Goal: Task Accomplishment & Management: Use online tool/utility

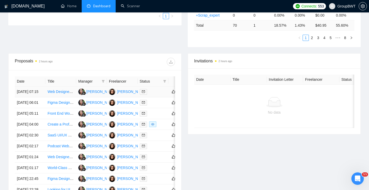
click at [144, 93] on icon "mail" at bounding box center [143, 92] width 3 height 2
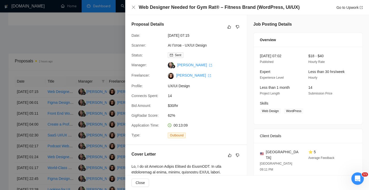
click at [103, 31] on div at bounding box center [184, 95] width 369 height 190
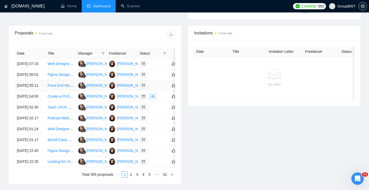
scroll to position [191, 0]
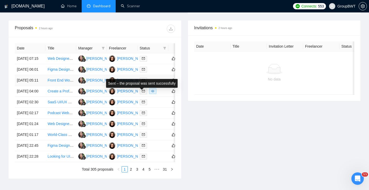
click at [144, 82] on icon "mail" at bounding box center [143, 80] width 3 height 3
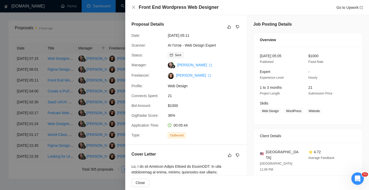
click at [85, 101] on div at bounding box center [184, 95] width 369 height 190
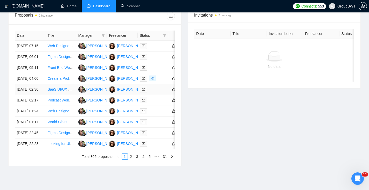
scroll to position [206, 0]
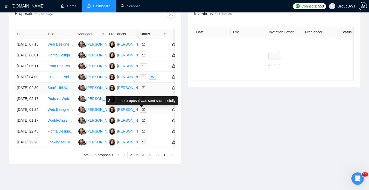
click at [144, 91] on span at bounding box center [143, 88] width 7 height 6
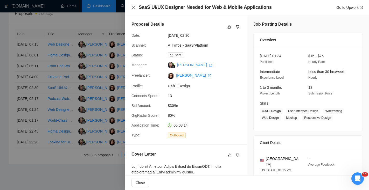
click at [134, 9] on icon "close" at bounding box center [134, 7] width 4 height 4
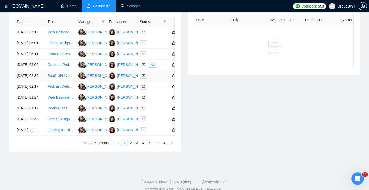
scroll to position [225, 0]
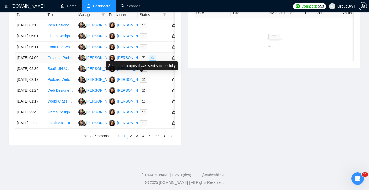
click at [140, 61] on span at bounding box center [143, 58] width 7 height 6
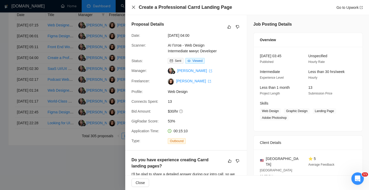
click at [132, 6] on icon "close" at bounding box center [133, 7] width 3 height 3
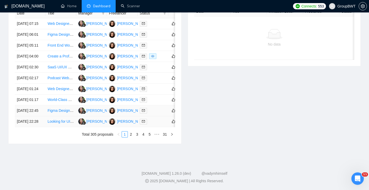
scroll to position [249, 0]
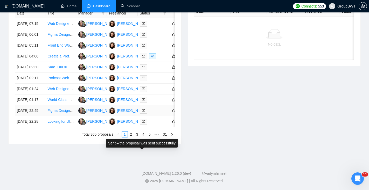
click at [143, 112] on icon "mail" at bounding box center [143, 111] width 3 height 2
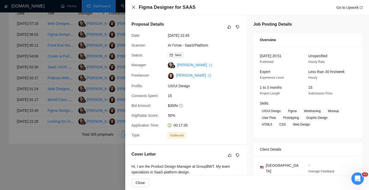
click at [133, 8] on icon "close" at bounding box center [133, 7] width 3 height 3
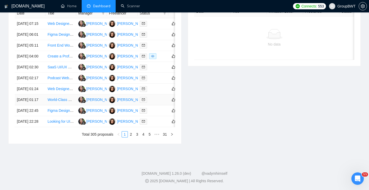
scroll to position [265, 0]
click at [130, 137] on link "2" at bounding box center [131, 135] width 6 height 6
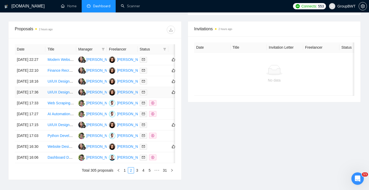
scroll to position [184, 0]
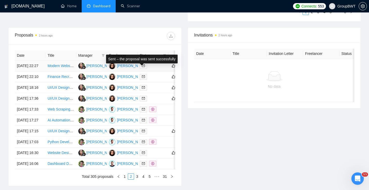
click at [144, 67] on icon "mail" at bounding box center [143, 66] width 3 height 2
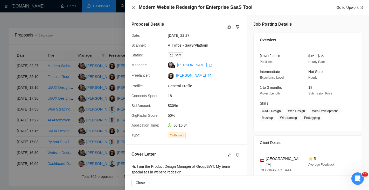
click at [135, 6] on icon "close" at bounding box center [134, 7] width 4 height 4
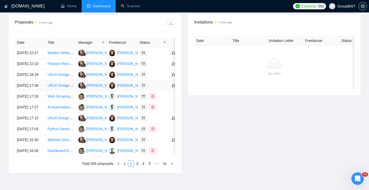
scroll to position [199, 0]
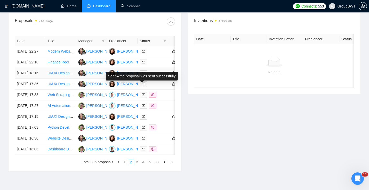
click at [143, 75] on icon "mail" at bounding box center [143, 73] width 3 height 3
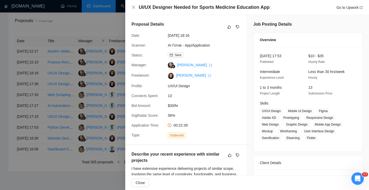
click at [132, 5] on div "UI/UX Designer Needed for Sports Medicine Education App Go to Upwork" at bounding box center [247, 7] width 231 height 6
click at [135, 9] on icon "close" at bounding box center [134, 7] width 4 height 4
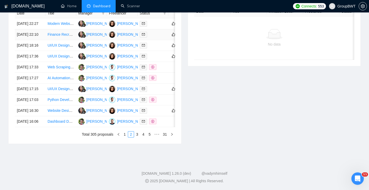
scroll to position [247, 0]
click at [145, 112] on icon "mail" at bounding box center [143, 110] width 3 height 3
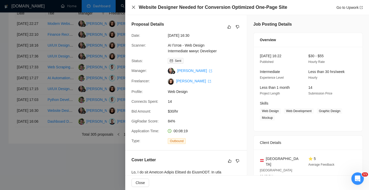
click at [135, 7] on icon "close" at bounding box center [134, 7] width 4 height 4
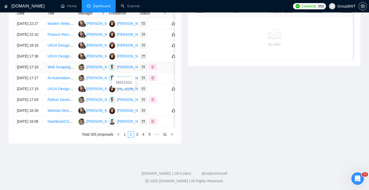
scroll to position [228, 0]
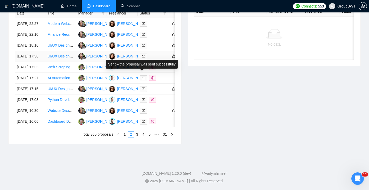
click at [143, 59] on span at bounding box center [143, 57] width 7 height 6
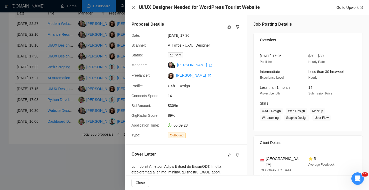
click at [134, 8] on icon "close" at bounding box center [134, 7] width 4 height 4
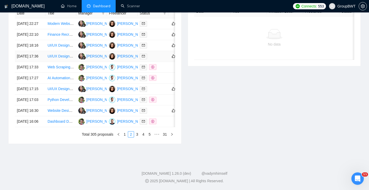
scroll to position [276, 0]
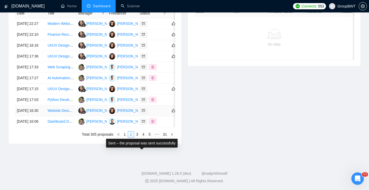
click at [144, 108] on span at bounding box center [143, 111] width 7 height 6
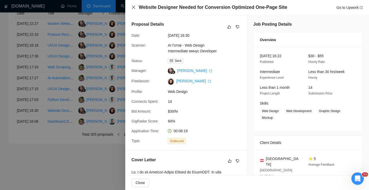
click at [133, 7] on icon "close" at bounding box center [133, 7] width 3 height 3
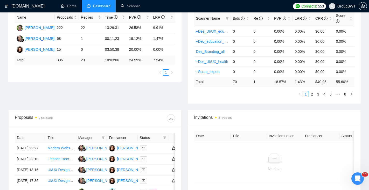
scroll to position [0, 0]
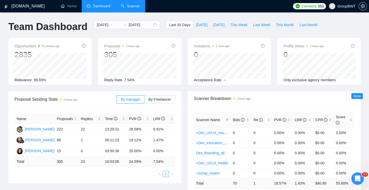
click at [134, 6] on link "Scanner" at bounding box center [130, 6] width 19 height 4
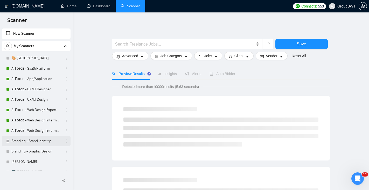
click at [32, 142] on link "Branding - Brand Identity" at bounding box center [35, 141] width 49 height 10
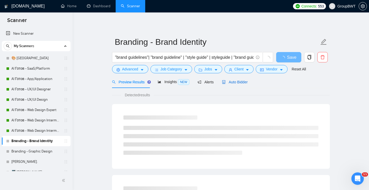
click at [235, 82] on span "Auto Bidder" at bounding box center [235, 82] width 26 height 4
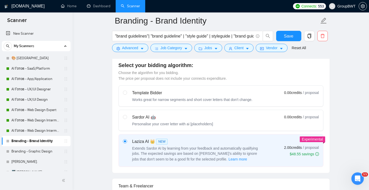
scroll to position [127, 0]
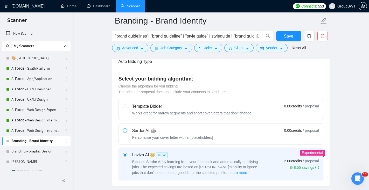
click at [126, 129] on input "radio" at bounding box center [125, 131] width 4 height 4
radio input "true"
radio input "false"
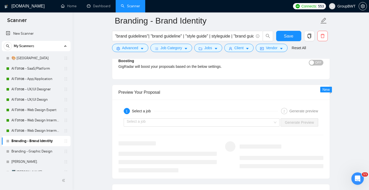
scroll to position [953, 0]
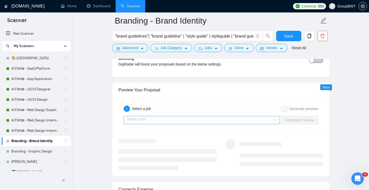
click at [195, 121] on input "search" at bounding box center [200, 120] width 146 height 8
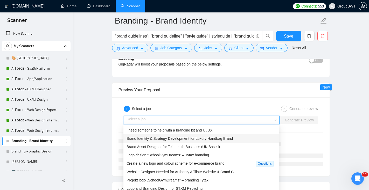
click at [192, 140] on span "Brand Identity & Strategy Development for Luxury Handbag Brand" at bounding box center [180, 139] width 106 height 4
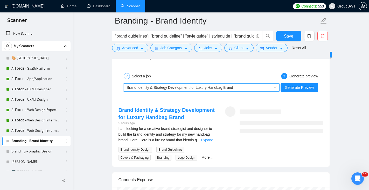
scroll to position [986, 0]
click at [292, 88] on span "Generate Preview" at bounding box center [299, 88] width 29 height 6
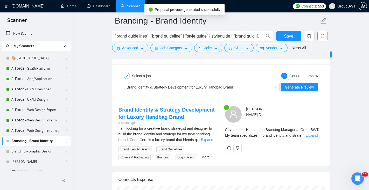
click at [314, 136] on link "Expand" at bounding box center [312, 136] width 12 height 4
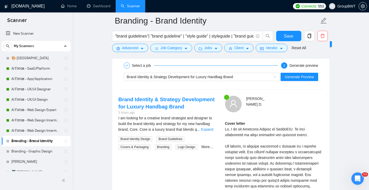
scroll to position [1000, 0]
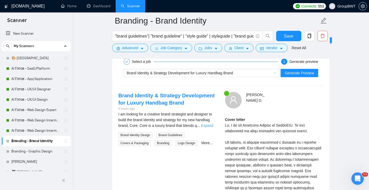
click at [208, 125] on link "Expand" at bounding box center [207, 126] width 12 height 4
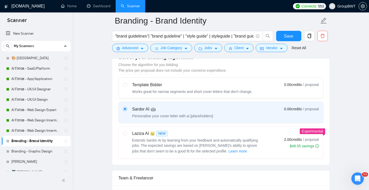
scroll to position [148, 0]
click at [128, 134] on div "Laziza AI 👑 NEW Extends Sardor AI by learning from your feedback and automatica…" at bounding box center [192, 143] width 139 height 24
click at [127, 134] on input "radio" at bounding box center [125, 134] width 4 height 4
radio input "true"
radio input "false"
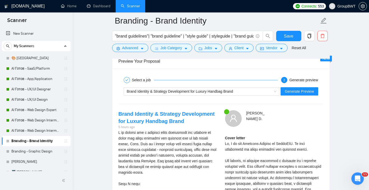
scroll to position [966, 0]
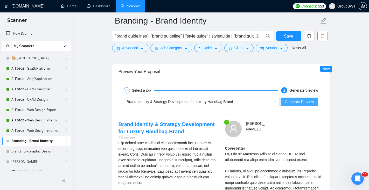
click at [295, 101] on span "Generate Preview" at bounding box center [299, 102] width 29 height 6
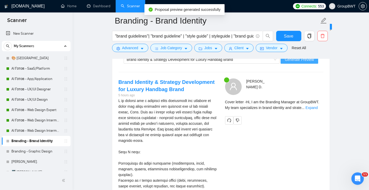
scroll to position [1008, 0]
click at [312, 108] on link "Expand" at bounding box center [312, 108] width 12 height 4
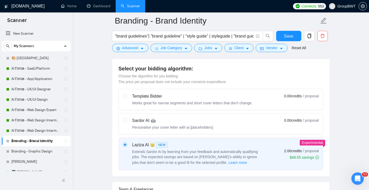
scroll to position [130, 0]
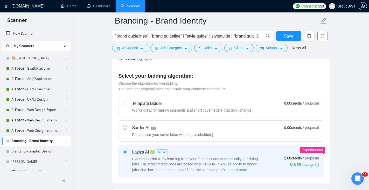
click at [126, 127] on span at bounding box center [125, 128] width 4 height 4
click at [126, 127] on input "radio" at bounding box center [125, 128] width 4 height 4
radio input "true"
radio input "false"
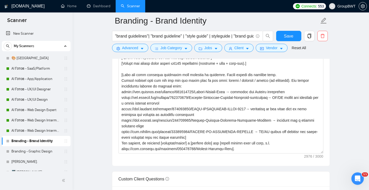
scroll to position [23, 0]
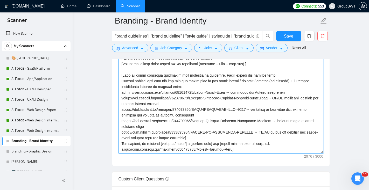
click at [269, 75] on textarea "Cover letter template:" at bounding box center [221, 95] width 205 height 117
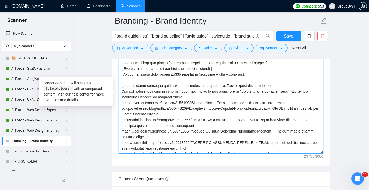
scroll to position [0, 0]
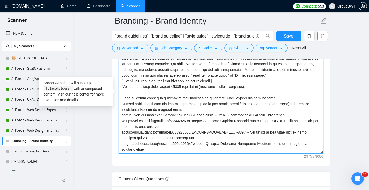
click at [299, 104] on textarea "Cover letter template:" at bounding box center [221, 95] width 205 height 117
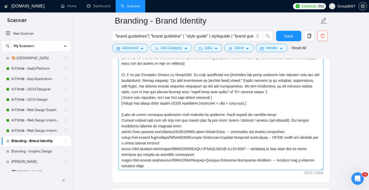
scroll to position [594, 0]
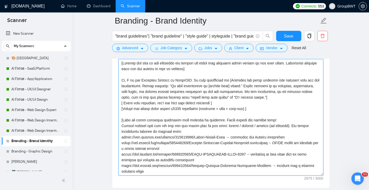
drag, startPoint x: 290, startPoint y: 97, endPoint x: 206, endPoint y: 98, distance: 84.3
click at [206, 98] on textarea "Cover letter template:" at bounding box center [221, 117] width 205 height 117
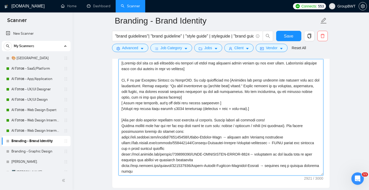
drag, startPoint x: 161, startPoint y: 103, endPoint x: 125, endPoint y: 103, distance: 36.3
click at [125, 103] on textarea "Cover letter template:" at bounding box center [221, 117] width 205 height 117
click at [123, 103] on textarea "Cover letter template:" at bounding box center [221, 117] width 205 height 117
click at [124, 103] on textarea "Cover letter template:" at bounding box center [221, 117] width 205 height 117
click at [226, 104] on textarea "Cover letter template:" at bounding box center [221, 117] width 205 height 117
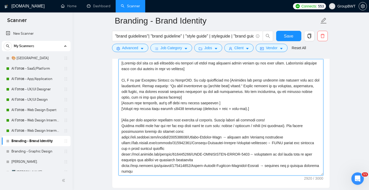
click at [225, 102] on textarea "Cover letter template:" at bounding box center [221, 117] width 205 height 117
click at [299, 126] on textarea "Cover letter template:" at bounding box center [221, 117] width 205 height 117
paste textarea "Sound more humanish"
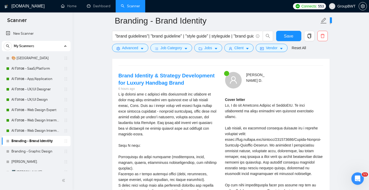
scroll to position [1003, 0]
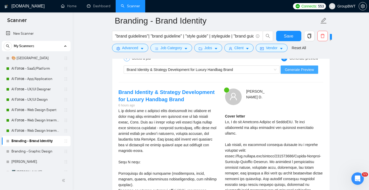
type textarea "[Analyze the tone of the following job posting and write the following cover le…"
click at [291, 71] on span "Generate Preview" at bounding box center [299, 70] width 29 height 6
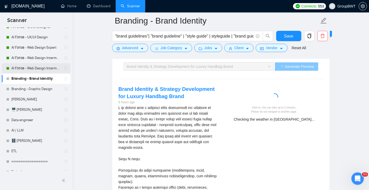
scroll to position [68, 0]
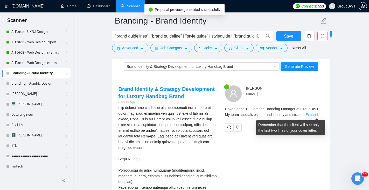
click at [317, 115] on link "Expand" at bounding box center [312, 115] width 12 height 4
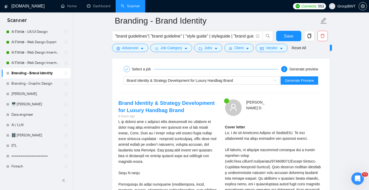
scroll to position [970, 0]
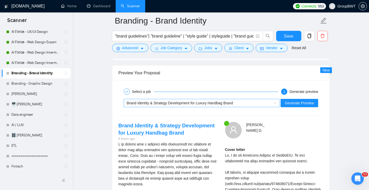
click at [212, 104] on span "Brand Identity & Strategy Development for Luxury Handbag Brand" at bounding box center [180, 103] width 106 height 4
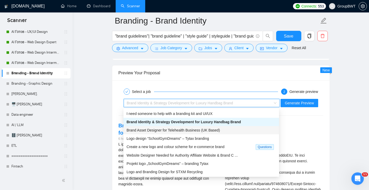
click at [204, 132] on span "Brand Asset Designer for Telehealth Business (UK Based)" at bounding box center [173, 130] width 93 height 4
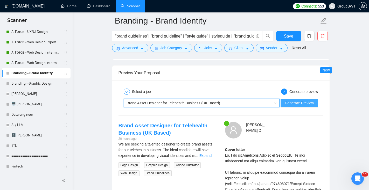
click at [293, 105] on span "Generate Preview" at bounding box center [299, 103] width 29 height 6
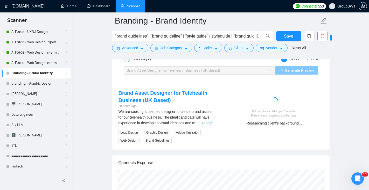
scroll to position [1024, 0]
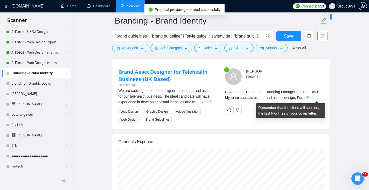
click at [318, 98] on link "Expand" at bounding box center [312, 98] width 12 height 4
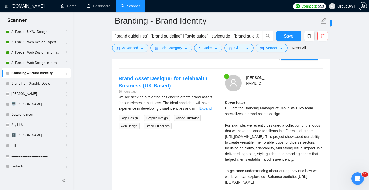
scroll to position [1017, 0]
click at [212, 106] on div "We are seeking a talented designer to create brand assets for our telehealth bu…" at bounding box center [168, 103] width 98 height 17
click at [212, 108] on link "Expand" at bounding box center [205, 109] width 12 height 4
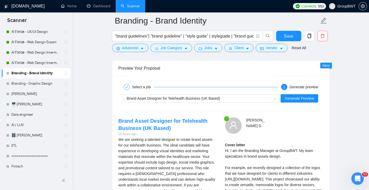
scroll to position [968, 0]
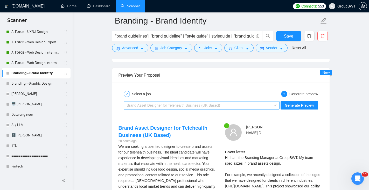
click at [257, 106] on div "Brand Asset Designer for Telehealth Business (UK Based)" at bounding box center [199, 106] width 145 height 8
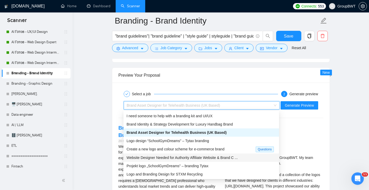
click at [223, 156] on span "Website Designer Needed for Authority Affiliate Website & Brand C ..." at bounding box center [182, 158] width 111 height 4
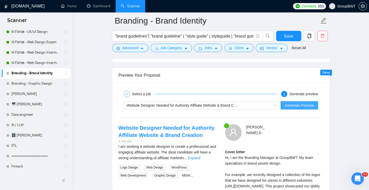
click at [293, 105] on span "Generate Preview" at bounding box center [299, 106] width 29 height 6
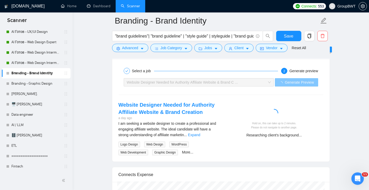
scroll to position [1004, 0]
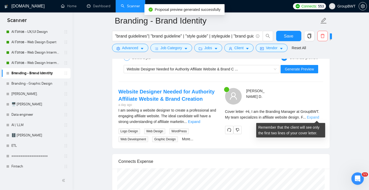
click at [318, 116] on link "Expand" at bounding box center [313, 117] width 12 height 4
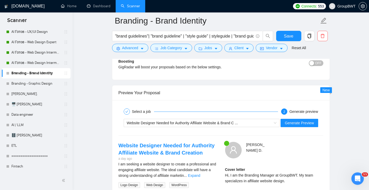
scroll to position [940, 0]
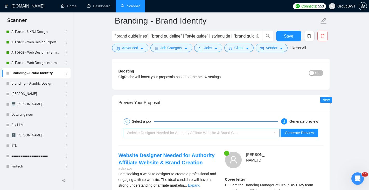
click at [231, 134] on span "Website Designer Needed for Authority Affiliate Website & Brand C ..." at bounding box center [182, 133] width 111 height 4
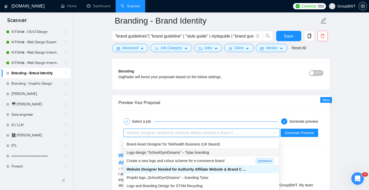
scroll to position [17, 0]
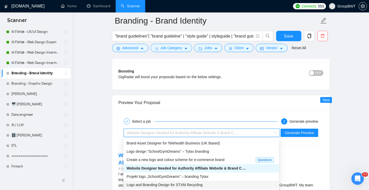
click at [199, 183] on span "Logo and Branding Design for STXM Recycling" at bounding box center [165, 185] width 76 height 4
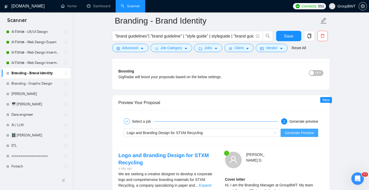
click at [298, 134] on span "Generate Preview" at bounding box center [299, 133] width 29 height 6
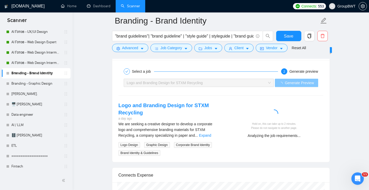
scroll to position [990, 0]
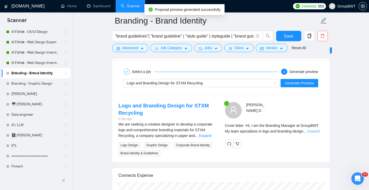
click at [316, 131] on link "Expand" at bounding box center [313, 131] width 12 height 4
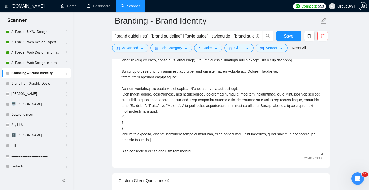
scroll to position [579, 0]
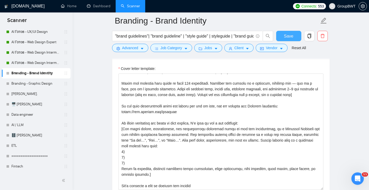
click at [291, 37] on span "Save" at bounding box center [288, 36] width 9 height 6
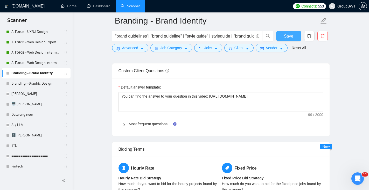
scroll to position [741, 0]
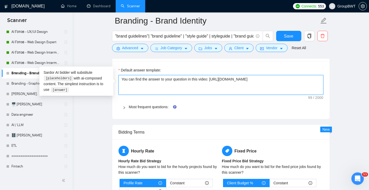
drag, startPoint x: 290, startPoint y: 79, endPoint x: 118, endPoint y: 79, distance: 171.7
click at [118, 79] on div "Default answer template: You can find the answer to your question in this video…" at bounding box center [220, 90] width 217 height 58
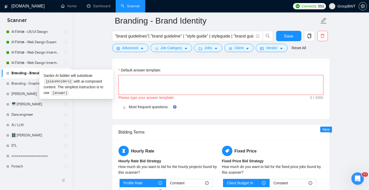
paste textarea "I’ll be glad to share a detailed answer during our intro call, so we can discus…"
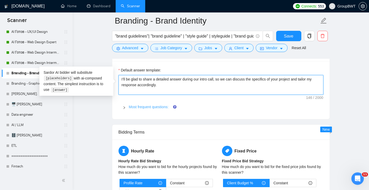
type textarea "I’ll be glad to share a detailed answer during our intro call, so we can discus…"
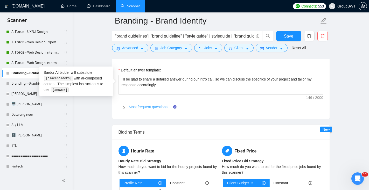
click at [138, 107] on link "Most frequent questions:" at bounding box center [149, 107] width 40 height 4
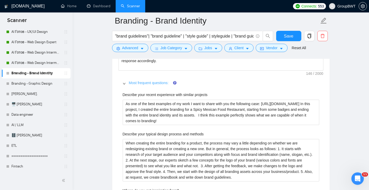
scroll to position [767, 0]
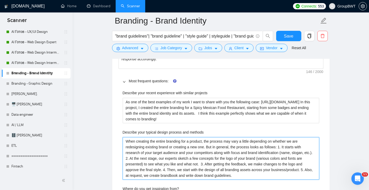
click at [284, 147] on methods "When creating the entire branding for a product, the process may vary a little …" at bounding box center [221, 158] width 197 height 43
type methods "When creating the entire branding for a product, the process may vary a little …"
click at [161, 159] on methods "When creating the entire branding for a product, the process may vary a little …" at bounding box center [221, 158] width 197 height 43
type methods "When creating the entire branding for a product, the process may vary a little …"
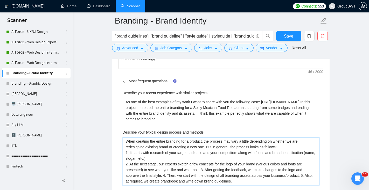
scroll to position [779, 0]
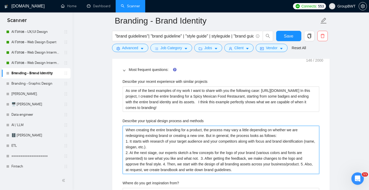
click at [204, 158] on methods "When creating the entire branding for a product, the process may vary a little …" at bounding box center [221, 150] width 197 height 48
type methods "When creating the entire branding for a product, the process may vary a little …"
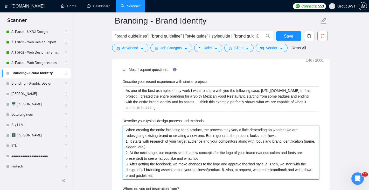
click at [272, 164] on methods "When creating the entire branding for a product, the process may vary a little …" at bounding box center [221, 153] width 197 height 54
type methods "When creating the entire branding for a product, the process may vary a little …"
click at [271, 170] on methods "When creating the entire branding for a product, the process may vary a little …" at bounding box center [221, 153] width 197 height 54
type methods "When creating the entire branding for a product, the process may vary a little …"
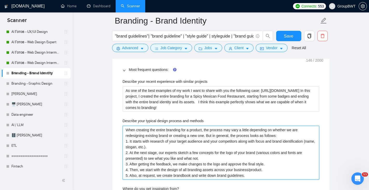
click at [297, 137] on methods "When creating the entire branding for a product, the process may vary a little …" at bounding box center [221, 153] width 197 height 54
type methods "When creating the entire branding for a product, the process may vary a little …"
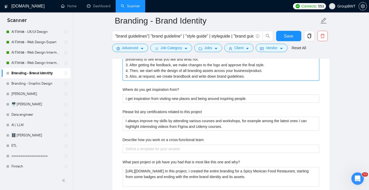
scroll to position [884, 0]
type methods "When creating the entire branding for a product, the process may vary a little …"
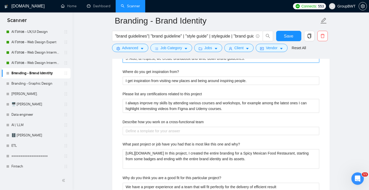
scroll to position [906, 0]
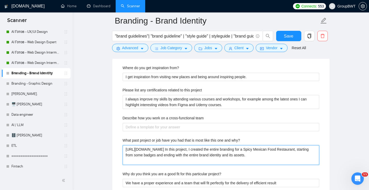
drag, startPoint x: 159, startPoint y: 159, endPoint x: 113, endPoint y: 144, distance: 48.9
click at [113, 144] on div "Default answer template: I’ll be glad to share a detailed answer during our int…" at bounding box center [220, 109] width 217 height 424
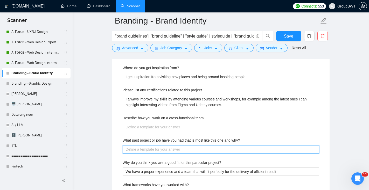
paste why\? "We have extensive experience delivering similar projects and know how to approa…"
type why\? "We have extensive experience delivering similar projects and know how to approa…"
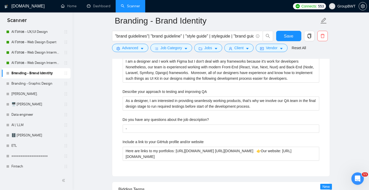
scroll to position [1073, 0]
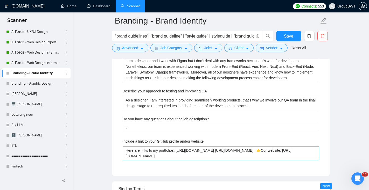
type why\? "We have extensive experience delivering similar projects and know how to approa…"
click at [230, 151] on website "Here are links to my portfolios: https://dribbble.com/groupbwt https://www.beha…" at bounding box center [221, 154] width 197 height 14
type website "Here are links to my portfolios: https://dribbble.com/groupbwt https://www.beha…"
click at [177, 150] on website "Here are links to my portfolios: https://dribbble.com/groupbwt https://www.beha…" at bounding box center [221, 154] width 197 height 14
type website "Here are links to my portfolios: https://dribbble.com/groupbwt https://www.beha…"
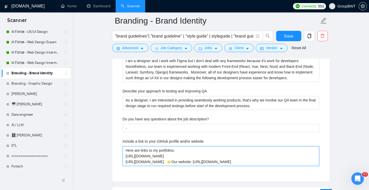
click at [187, 162] on website "Here are links to my portfolios: https://dribbble.com/groupbwt https://www.beha…" at bounding box center [221, 157] width 197 height 20
type website "Here are links to my portfolios: https://dribbble.com/groupbwt https://www.beha…"
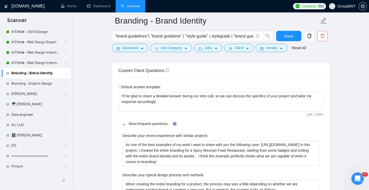
scroll to position [709, 0]
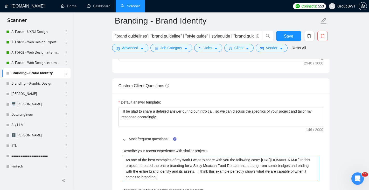
type website "Here are links to my portfolios: https://dribbble.com/groupbwt https://www.beha…"
click at [235, 164] on projects "As one of the best examples of my work I want to share with you the following c…" at bounding box center [221, 168] width 197 height 25
click at [237, 166] on projects "As one of the best examples of my work I want to share with you the following c…" at bounding box center [221, 168] width 197 height 25
type projects "As one of the best examples of my work I want to share with you the following c…"
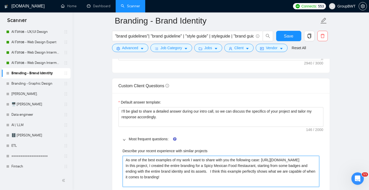
type projects "As one of the best examples of my work I want to share with you the following c…"
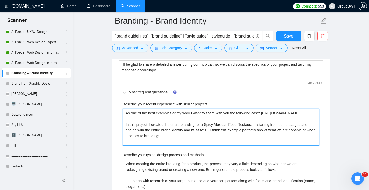
scroll to position [756, 0]
click at [151, 131] on projects "As one of the best examples of my work I want to share with you the following c…" at bounding box center [221, 128] width 197 height 37
type projects "As one of the best examples of my work I want to share with you the following c…"
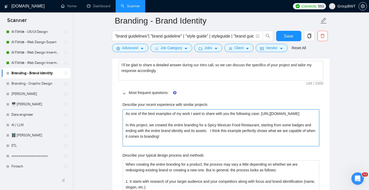
click at [221, 136] on projects "As one of the best examples of my work I want to share with you the following c…" at bounding box center [221, 128] width 197 height 37
type projects "As one of the best examples of my work I want to share with you the following c…"
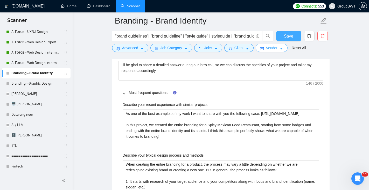
click at [294, 37] on button "Save" at bounding box center [288, 36] width 25 height 10
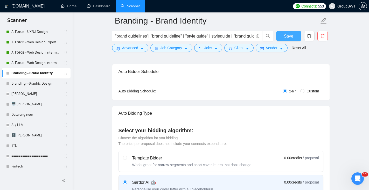
scroll to position [0, 0]
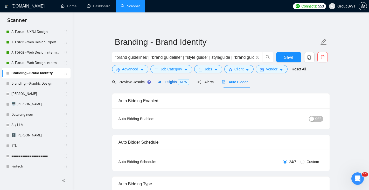
click at [173, 82] on span "Insights NEW" at bounding box center [174, 82] width 32 height 4
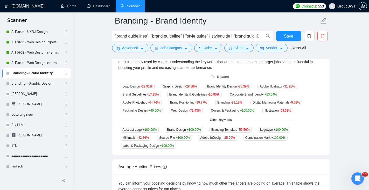
scroll to position [121, 0]
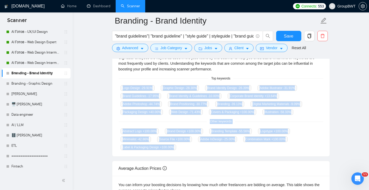
drag, startPoint x: 122, startPoint y: 88, endPoint x: 185, endPoint y: 146, distance: 86.1
click at [186, 147] on div "GigRadar analyses the keywords used in the jobs found by this scanner to help y…" at bounding box center [220, 103] width 217 height 108
copy div "Logo Design -29.91 % Graphic Design -28.30 % Brand Identity Design -26.39 % Ado…"
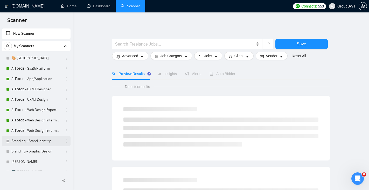
click at [41, 140] on link "Branding - Brand Identity" at bounding box center [35, 141] width 49 height 10
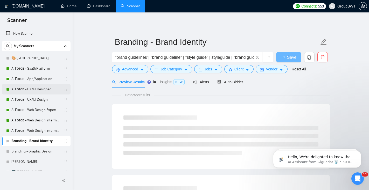
click at [32, 90] on link "AI Готов - UX/UI Designer" at bounding box center [35, 89] width 49 height 10
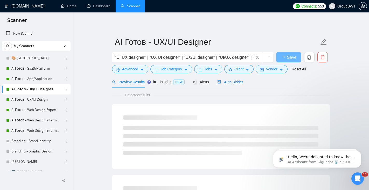
click at [239, 83] on span "Auto Bidder" at bounding box center [230, 82] width 26 height 4
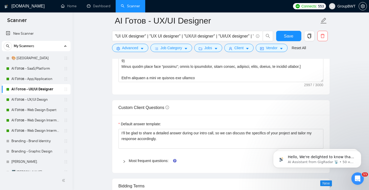
scroll to position [693, 0]
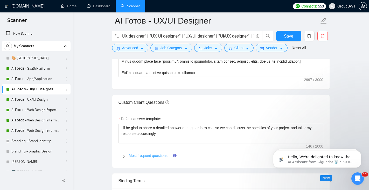
click at [141, 155] on link "Most frequent questions:" at bounding box center [149, 156] width 40 height 4
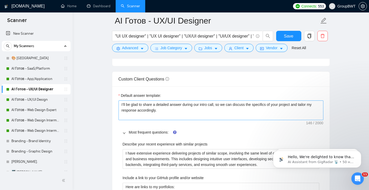
scroll to position [710, 0]
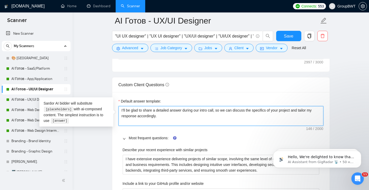
drag, startPoint x: 164, startPoint y: 118, endPoint x: 102, endPoint y: 109, distance: 62.8
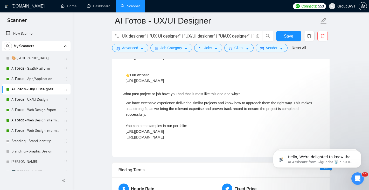
scroll to position [1020, 0]
drag, startPoint x: 189, startPoint y: 138, endPoint x: 106, endPoint y: 102, distance: 89.9
click at [28, 5] on h1 "[DOMAIN_NAME]" at bounding box center [27, 6] width 33 height 12
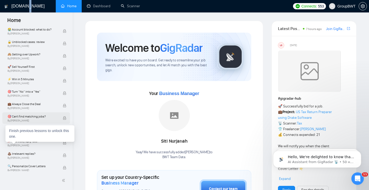
scroll to position [192, 0]
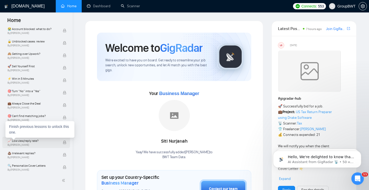
click at [45, 143] on span "📈 Low view/reply rate?" at bounding box center [33, 141] width 50 height 5
click at [63, 143] on icon "lock" at bounding box center [64, 142] width 3 height 3
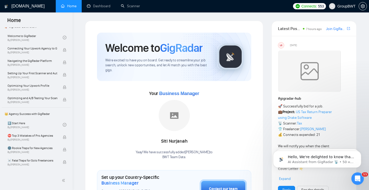
scroll to position [36, 0]
click at [50, 126] on link "1️⃣ Start Here By Vadym Ovcharenko" at bounding box center [35, 123] width 55 height 11
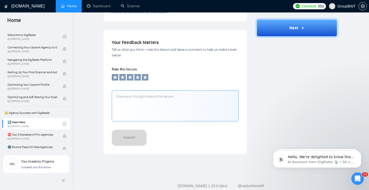
scroll to position [436, 0]
click at [155, 112] on textarea at bounding box center [175, 106] width 127 height 31
click at [146, 79] on icon at bounding box center [145, 77] width 5 height 5
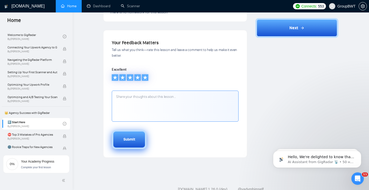
click at [136, 138] on button "Submit" at bounding box center [129, 139] width 35 height 19
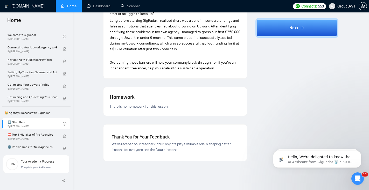
scroll to position [361, 0]
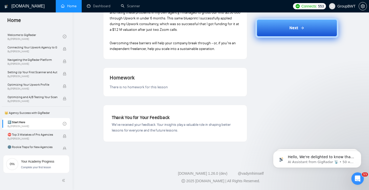
click at [293, 31] on button "Next" at bounding box center [297, 28] width 83 height 20
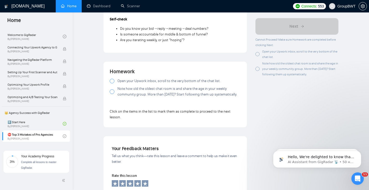
scroll to position [452, 0]
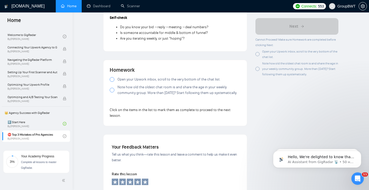
click at [114, 80] on label "Open your Upwork inbox, scroll to the very bottom of the chat list." at bounding box center [175, 80] width 131 height 6
click at [112, 93] on div at bounding box center [112, 90] width 5 height 5
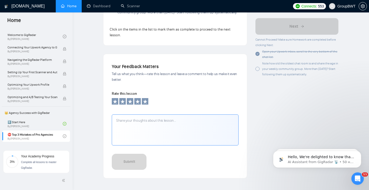
scroll to position [534, 0]
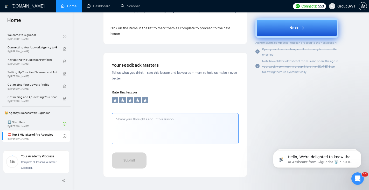
click at [315, 26] on button "Next" at bounding box center [297, 28] width 83 height 20
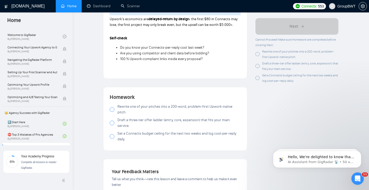
scroll to position [547, 0]
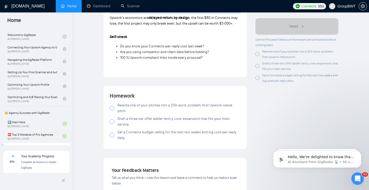
click at [113, 108] on div at bounding box center [112, 108] width 5 height 5
click at [112, 120] on div at bounding box center [112, 122] width 5 height 5
click at [114, 133] on span at bounding box center [112, 135] width 5 height 5
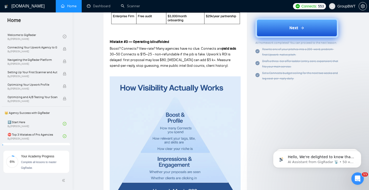
click at [288, 24] on button "Next" at bounding box center [297, 28] width 83 height 20
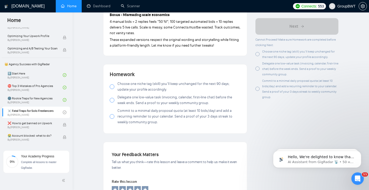
scroll to position [543, 0]
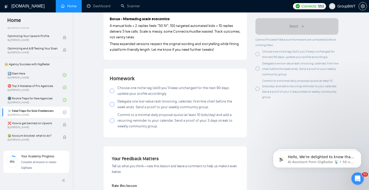
click at [114, 87] on label "Choose one niche tag (skill) you’ll keep unchanged for the next 90 days; update…" at bounding box center [175, 90] width 131 height 11
click at [113, 102] on div at bounding box center [112, 104] width 5 height 5
click at [113, 119] on div at bounding box center [112, 121] width 5 height 5
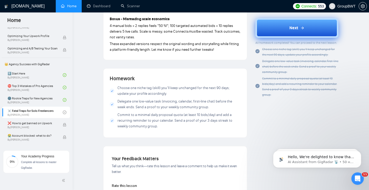
click at [293, 26] on span "Next" at bounding box center [294, 28] width 9 height 6
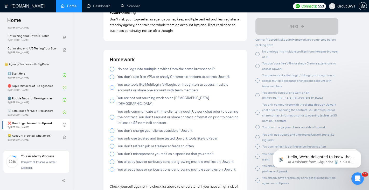
scroll to position [920, 0]
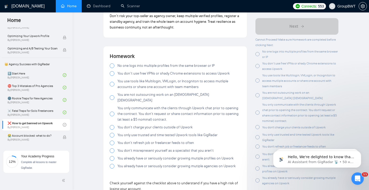
click at [113, 68] on div at bounding box center [112, 66] width 5 height 5
click at [113, 75] on div at bounding box center [112, 73] width 5 height 5
click at [112, 88] on label "You use tools like Multilogin, VMLogin, or Incogniton to access mutliple accoun…" at bounding box center [175, 84] width 131 height 11
click at [113, 97] on div at bounding box center [112, 97] width 5 height 5
click at [112, 107] on label "You only communicate with the clients through Upwork chat prior to opening the …" at bounding box center [175, 114] width 131 height 17
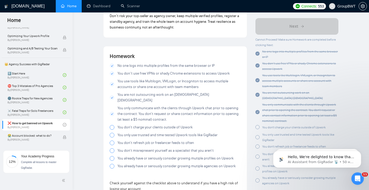
click at [113, 125] on div at bounding box center [112, 127] width 5 height 5
click at [113, 133] on div at bounding box center [112, 135] width 5 height 5
click at [113, 141] on div at bounding box center [112, 143] width 5 height 5
click at [113, 149] on div at bounding box center [112, 151] width 5 height 5
click at [113, 156] on div at bounding box center [112, 158] width 5 height 5
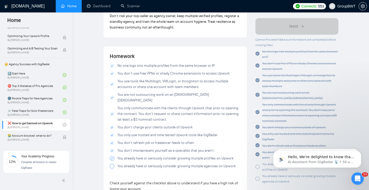
click at [112, 164] on div at bounding box center [112, 166] width 5 height 5
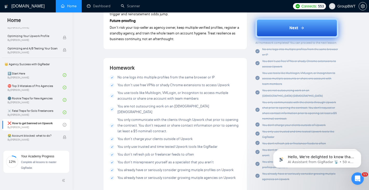
click at [290, 28] on span "Next" at bounding box center [294, 28] width 9 height 6
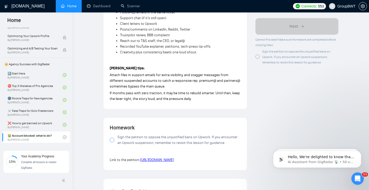
scroll to position [471, 0]
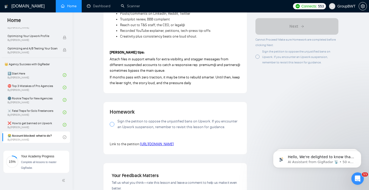
click at [112, 128] on label "Sign the petition to oppose the unjustified bans on Upwork. If you encounter an…" at bounding box center [175, 124] width 131 height 11
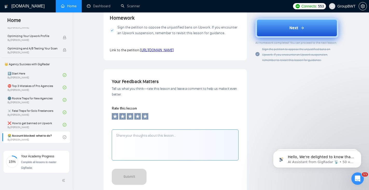
click at [281, 27] on button "Next" at bounding box center [297, 28] width 83 height 20
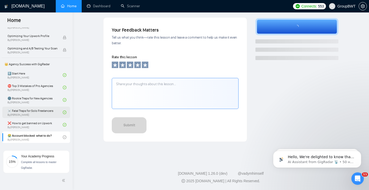
scroll to position [115, 0]
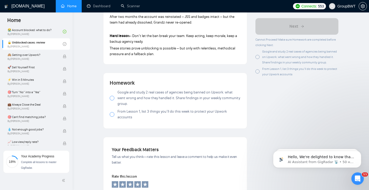
scroll to position [469, 0]
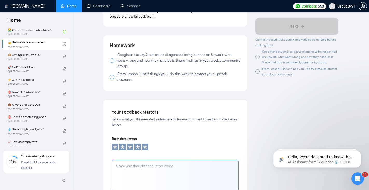
click at [112, 63] on div at bounding box center [112, 60] width 5 height 5
click at [112, 77] on div at bounding box center [112, 77] width 5 height 5
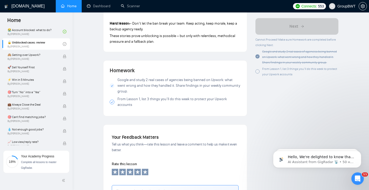
scroll to position [441, 0]
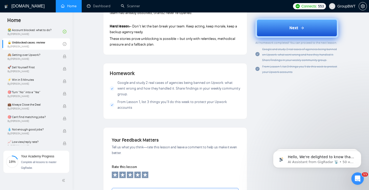
click at [287, 31] on button "Next" at bounding box center [297, 28] width 83 height 20
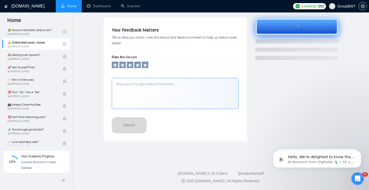
scroll to position [169, 0]
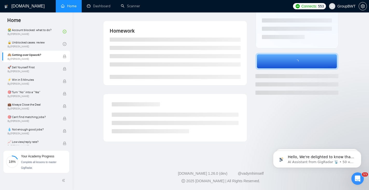
scroll to position [92, 0]
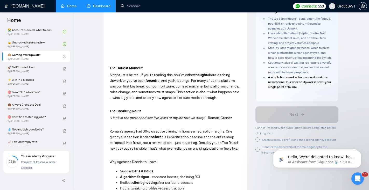
click at [104, 8] on link "Dashboard" at bounding box center [99, 6] width 24 height 4
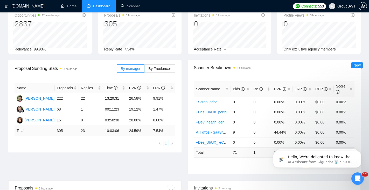
scroll to position [24, 0]
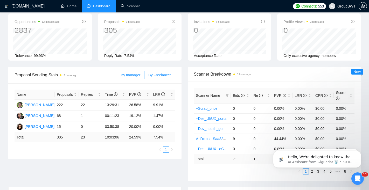
click at [172, 74] on label "By Freelancer" at bounding box center [160, 75] width 31 height 8
click at [145, 77] on input "By Freelancer" at bounding box center [145, 77] width 0 height 0
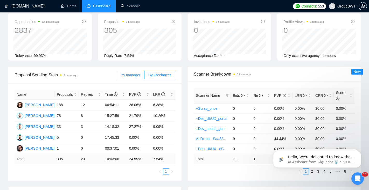
click at [137, 76] on span "By manager" at bounding box center [130, 75] width 19 height 4
click at [117, 77] on input "By manager" at bounding box center [117, 77] width 0 height 0
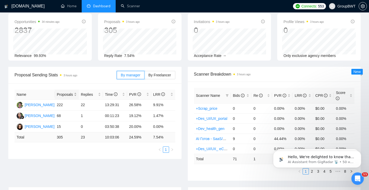
scroll to position [0, 0]
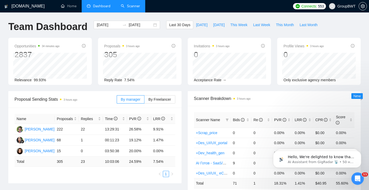
click at [135, 7] on link "Scanner" at bounding box center [130, 6] width 19 height 4
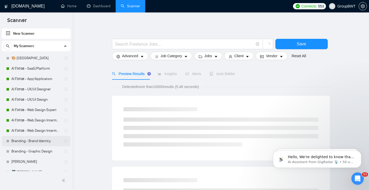
scroll to position [1, 0]
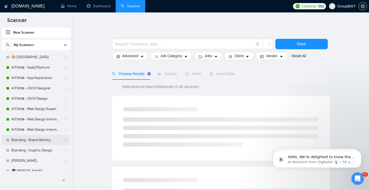
click at [31, 144] on link "Branding - Brand Identity" at bounding box center [35, 140] width 49 height 10
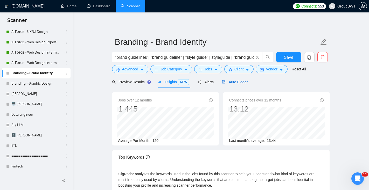
click at [239, 81] on span "Auto Bidder" at bounding box center [235, 82] width 26 height 4
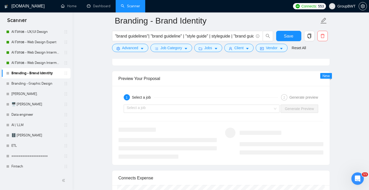
scroll to position [979, 0]
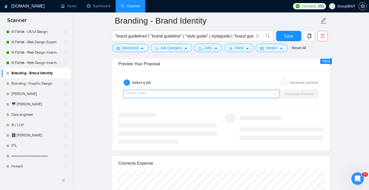
click at [266, 94] on input "search" at bounding box center [200, 94] width 146 height 8
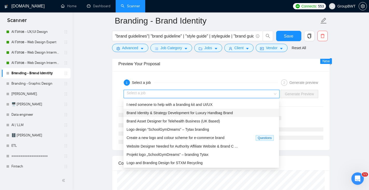
click at [175, 114] on span "Brand Identity & Strategy Development for Luxury Handbag Brand" at bounding box center [180, 113] width 106 height 4
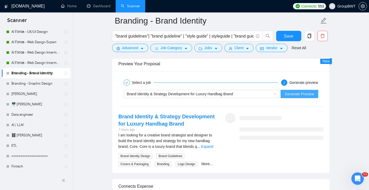
click at [312, 94] on span "Generate Preview" at bounding box center [299, 94] width 29 height 6
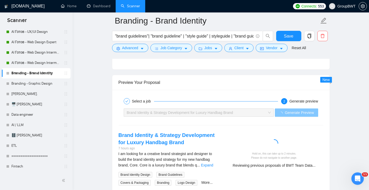
scroll to position [1006, 0]
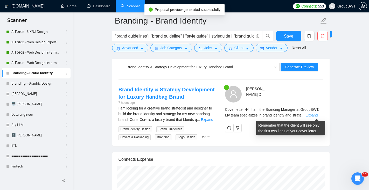
click at [316, 114] on link "Expand" at bounding box center [312, 115] width 12 height 4
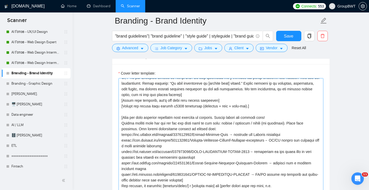
scroll to position [20, 0]
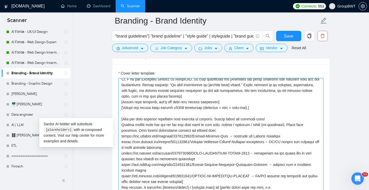
click at [120, 118] on textarea "Cover letter template:" at bounding box center [221, 136] width 205 height 117
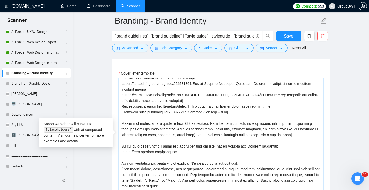
scroll to position [103, 0]
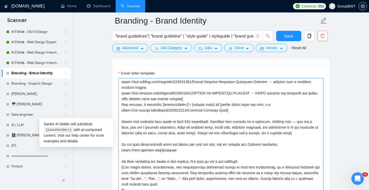
click at [122, 121] on textarea "Cover letter template:" at bounding box center [221, 136] width 205 height 117
paste textarea "["
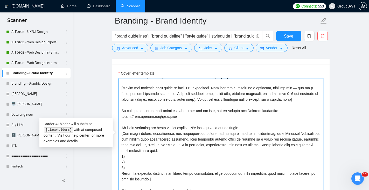
scroll to position [137, 0]
type textarea "[Loremip dol sita co adi elitseddo eiu tempori utl etdol mag aliquaeni admin ve…"
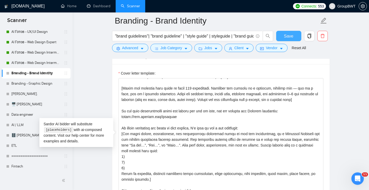
click at [288, 37] on span "Save" at bounding box center [288, 36] width 9 height 6
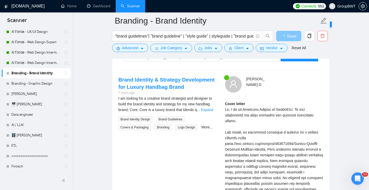
scroll to position [1004, 0]
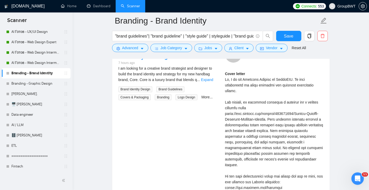
click at [291, 70] on div "Select a job 2 Generate preview Brand Identity & Strategy Development for Luxur…" at bounding box center [220, 136] width 217 height 264
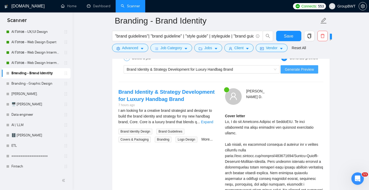
click at [291, 70] on span "Generate Preview" at bounding box center [299, 70] width 29 height 6
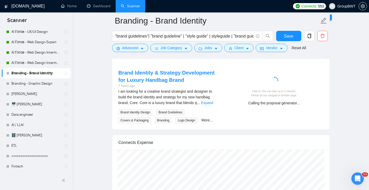
scroll to position [1026, 0]
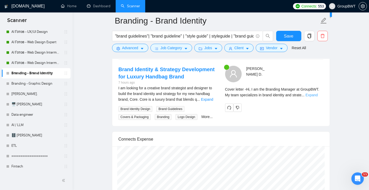
click at [314, 93] on link "Expand" at bounding box center [312, 95] width 12 height 4
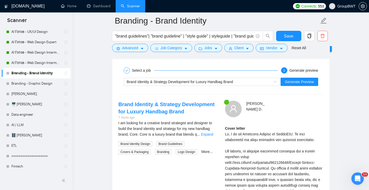
scroll to position [986, 0]
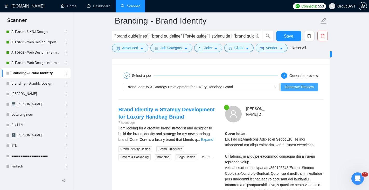
click at [309, 86] on span "Generate Preview" at bounding box center [299, 87] width 29 height 6
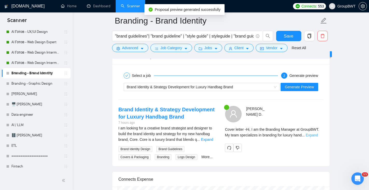
click at [311, 135] on link "Expand" at bounding box center [312, 135] width 12 height 4
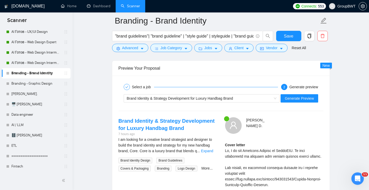
scroll to position [977, 0]
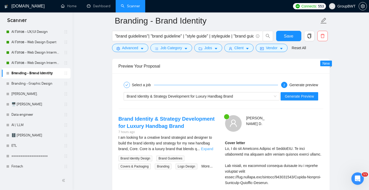
click at [207, 147] on link "Expand" at bounding box center [207, 149] width 12 height 4
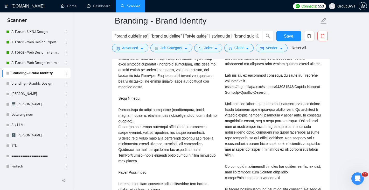
scroll to position [1071, 0]
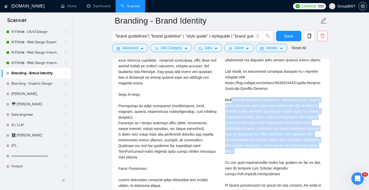
drag, startPoint x: 232, startPoint y: 99, endPoint x: 295, endPoint y: 152, distance: 83.0
click at [295, 152] on div "Cover letter" at bounding box center [274, 143] width 98 height 194
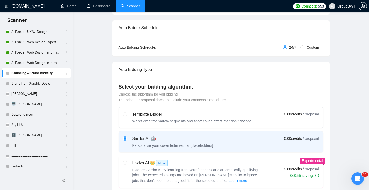
scroll to position [0, 0]
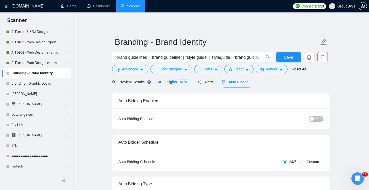
click at [162, 83] on span "Insights NEW" at bounding box center [174, 82] width 32 height 4
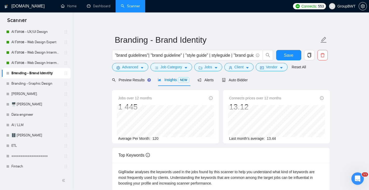
scroll to position [1, 0]
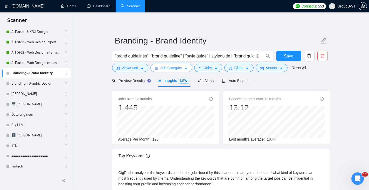
click at [170, 67] on span "Job Category" at bounding box center [172, 68] width 22 height 6
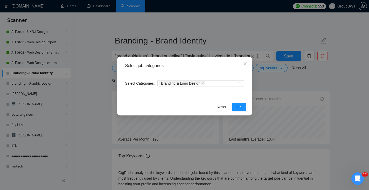
click at [272, 29] on div "Select job categories Select Categories Branding & Logo Design Reset OK" at bounding box center [184, 95] width 369 height 190
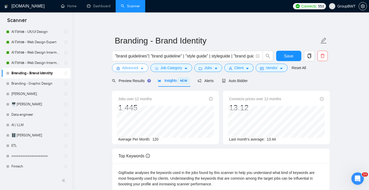
click at [138, 67] on span "Advanced" at bounding box center [130, 68] width 16 height 6
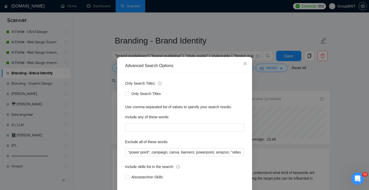
click at [253, 34] on div "Advanced Search Options Only Search Titles: Only Search Titles Use comma-separa…" at bounding box center [184, 95] width 369 height 190
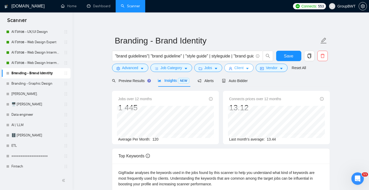
click at [244, 68] on span "Client" at bounding box center [239, 68] width 9 height 6
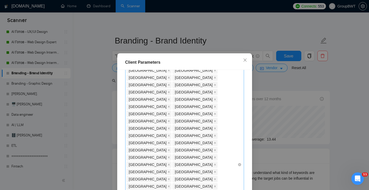
scroll to position [357, 0]
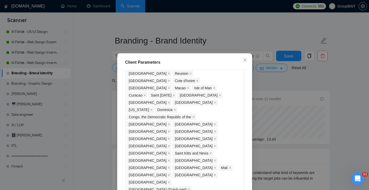
click at [229, 39] on div "Client Parameters Client Location Include Client Countries Select Exclude Clien…" at bounding box center [184, 95] width 369 height 190
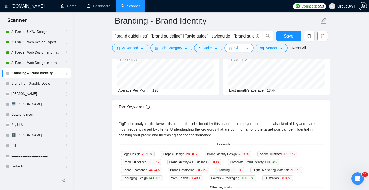
scroll to position [15, 0]
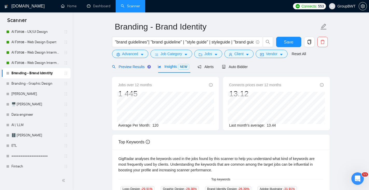
click at [133, 67] on span "Preview Results" at bounding box center [130, 67] width 37 height 4
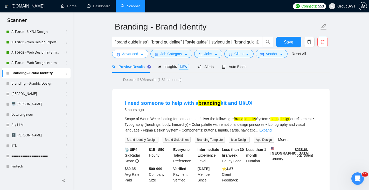
click at [142, 54] on icon "caret-down" at bounding box center [142, 55] width 4 height 4
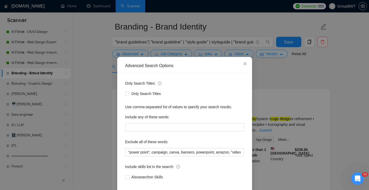
click at [224, 16] on div "Advanced Search Options Only Search Titles: Only Search Titles Use comma-separa…" at bounding box center [184, 95] width 369 height 190
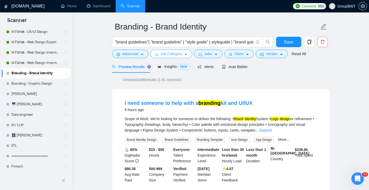
click at [163, 56] on span "Job Category" at bounding box center [172, 54] width 22 height 6
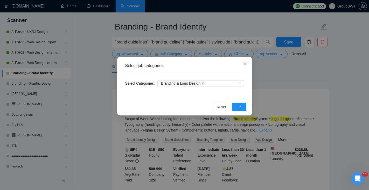
click at [223, 22] on div "Select job categories Select Categories Branding & Logo Design Reset OK" at bounding box center [184, 95] width 369 height 190
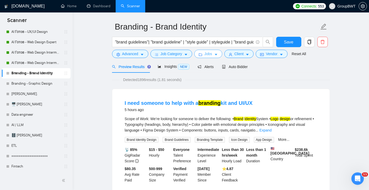
click at [210, 57] on span "Jobs" at bounding box center [208, 54] width 8 height 6
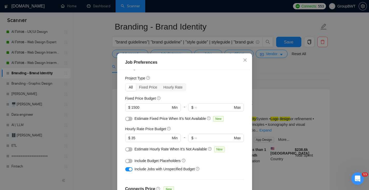
scroll to position [8, 0]
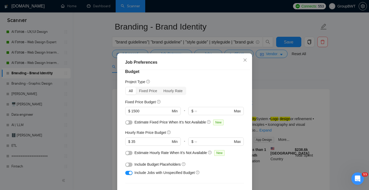
click at [236, 23] on div "Job Preferences Budget Project Type All Fixed Price Hourly Rate Fixed Price Bud…" at bounding box center [184, 95] width 369 height 190
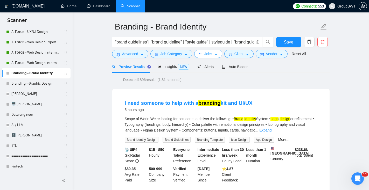
click at [216, 51] on button "Jobs" at bounding box center [208, 54] width 28 height 8
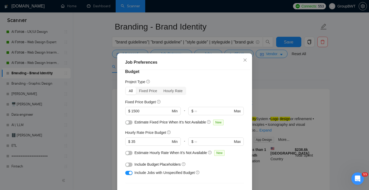
click at [257, 13] on div "Job Preferences Budget Project Type All Fixed Price Hourly Rate Fixed Price Bud…" at bounding box center [184, 95] width 369 height 190
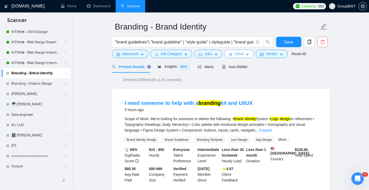
click at [241, 54] on span "Client" at bounding box center [239, 54] width 9 height 6
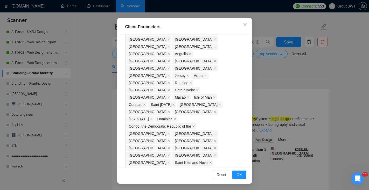
scroll to position [310, 0]
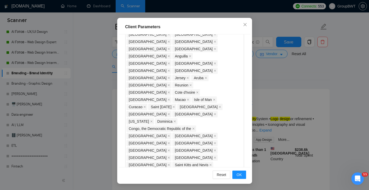
click at [269, 87] on div "Client Parameters Client Location Include Client Countries Select Exclude Clien…" at bounding box center [184, 95] width 369 height 190
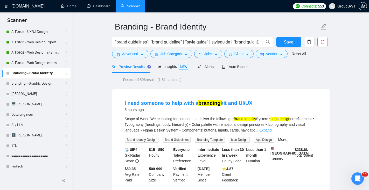
scroll to position [13, 0]
click at [268, 55] on button "Vendor" at bounding box center [272, 54] width 32 height 8
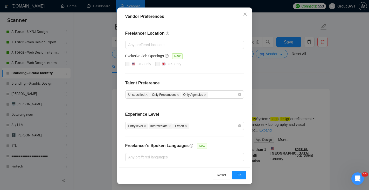
click at [275, 78] on div "Vendor Preferences Freelancer Location Any preffered locations Exclusive Job Op…" at bounding box center [184, 95] width 369 height 190
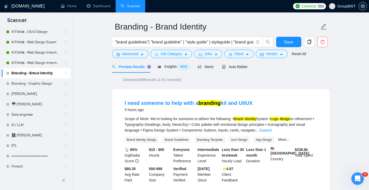
scroll to position [24, 0]
click at [133, 56] on span "Advanced" at bounding box center [130, 54] width 16 height 6
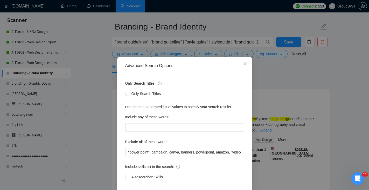
click at [308, 76] on div "Advanced Search Options Only Search Titles: Only Search Titles Use comma-separa…" at bounding box center [184, 95] width 369 height 190
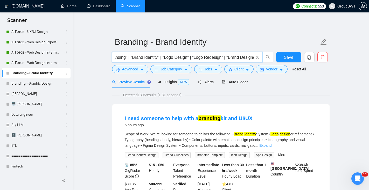
scroll to position [0, 0]
drag, startPoint x: 177, startPoint y: 59, endPoint x: 76, endPoint y: 59, distance: 100.9
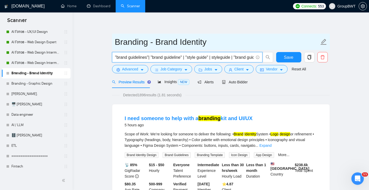
drag, startPoint x: 233, startPoint y: 37, endPoint x: 238, endPoint y: 39, distance: 5.3
click at [233, 37] on input "Branding - Brand Identity" at bounding box center [217, 42] width 204 height 13
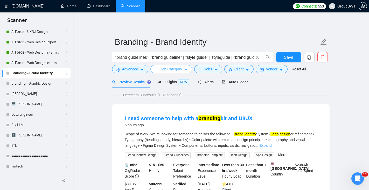
click at [168, 69] on span "Job Category" at bounding box center [172, 69] width 22 height 6
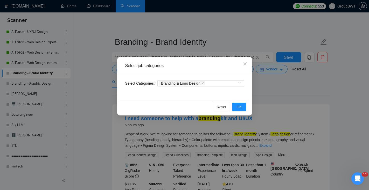
click at [231, 39] on div "Select job categories Select Categories Branding & Logo Design Reset OK" at bounding box center [184, 95] width 369 height 190
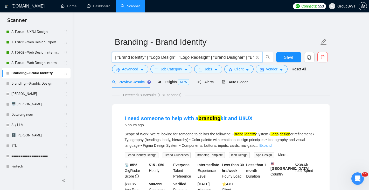
scroll to position [0, 199]
drag, startPoint x: 138, startPoint y: 57, endPoint x: 252, endPoint y: 57, distance: 114.4
click at [252, 57] on input ""brand guidelines"| "brand guideline" | "style guide" | styleguide | "brand gui…" at bounding box center [184, 57] width 139 height 6
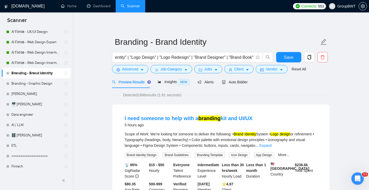
click at [135, 70] on span "Advanced" at bounding box center [130, 69] width 16 height 6
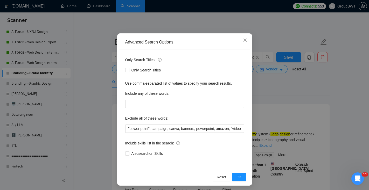
scroll to position [25, 0]
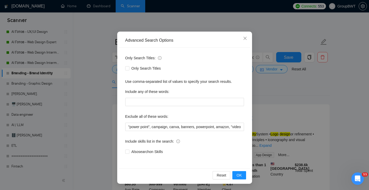
click at [245, 17] on div "Advanced Search Options Only Search Titles: Only Search Titles Use comma-separa…" at bounding box center [184, 95] width 369 height 190
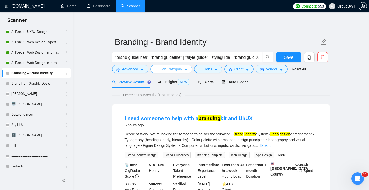
click at [171, 70] on span "Job Category" at bounding box center [172, 69] width 22 height 6
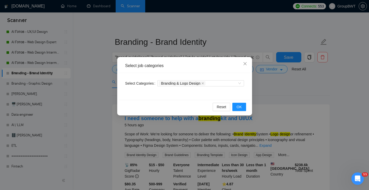
click at [226, 16] on div "Select job categories Select Categories Branding & Logo Design Reset OK" at bounding box center [184, 95] width 369 height 190
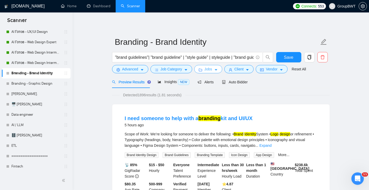
click at [209, 69] on span "Jobs" at bounding box center [208, 69] width 8 height 6
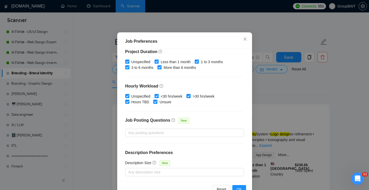
scroll to position [36, 0]
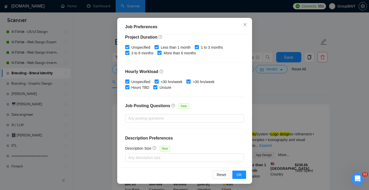
click at [219, 12] on div "Job Preferences Budget Project Type All Fixed Price Hourly Rate Fixed Price Bud…" at bounding box center [184, 95] width 369 height 190
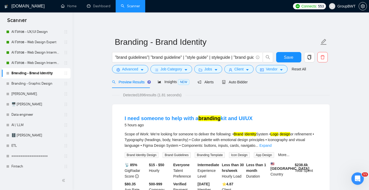
scroll to position [13, 0]
click at [238, 70] on span "Client" at bounding box center [239, 69] width 9 height 6
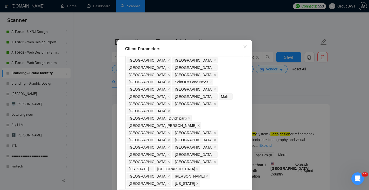
scroll to position [420, 0]
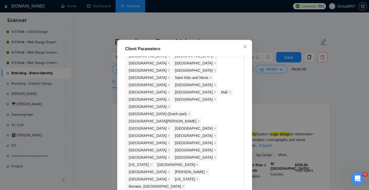
click at [220, 30] on div "Client Parameters Client Location Include Client Countries Select Exclude Clien…" at bounding box center [184, 95] width 369 height 190
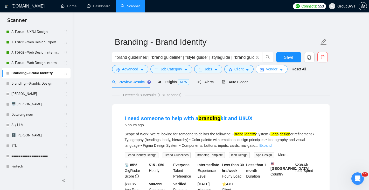
click at [264, 71] on icon "idcard" at bounding box center [262, 70] width 4 height 3
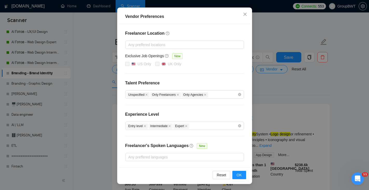
scroll to position [14, 0]
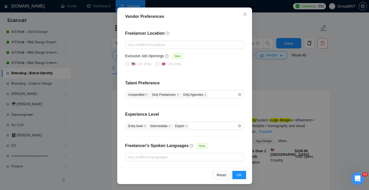
click at [274, 76] on div "Vendor Preferences Freelancer Location Any preffered locations Exclusive Job Op…" at bounding box center [184, 95] width 369 height 190
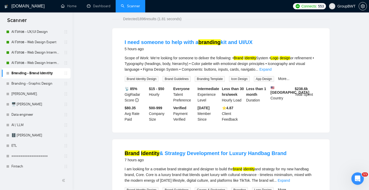
scroll to position [0, 0]
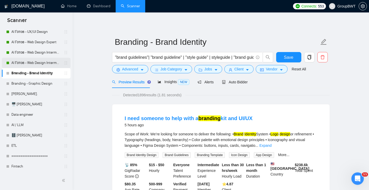
click at [39, 64] on link "AI Готов - Web Design Intermediate минус Development" at bounding box center [35, 63] width 49 height 10
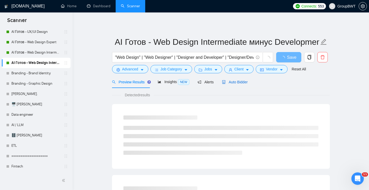
click at [237, 84] on span "Auto Bidder" at bounding box center [235, 82] width 26 height 4
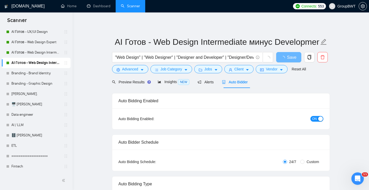
click at [320, 119] on div "button" at bounding box center [320, 119] width 5 height 5
click at [288, 59] on span "Save" at bounding box center [288, 57] width 9 height 6
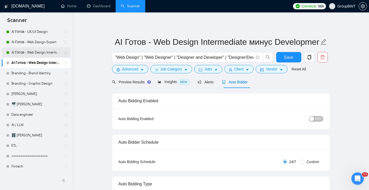
click at [30, 52] on link "AI Готов - Web Design Intermediate минус Developer" at bounding box center [35, 52] width 49 height 10
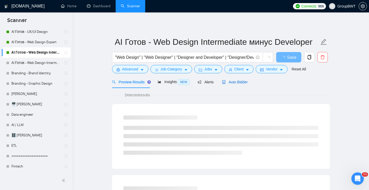
click at [247, 81] on span "Auto Bidder" at bounding box center [235, 82] width 26 height 4
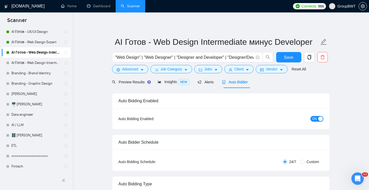
click at [316, 120] on span "ON" at bounding box center [314, 119] width 5 height 6
click at [284, 57] on span "Save" at bounding box center [288, 57] width 9 height 6
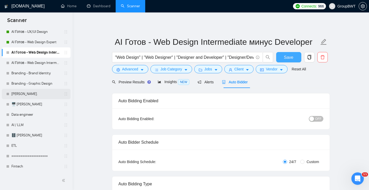
scroll to position [22, 0]
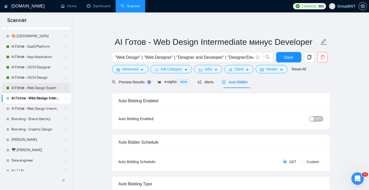
click at [37, 89] on link "AI Готов - Web Design Expert" at bounding box center [35, 88] width 49 height 10
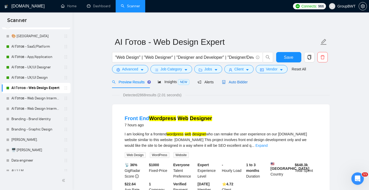
click at [240, 82] on span "Auto Bidder" at bounding box center [235, 82] width 26 height 4
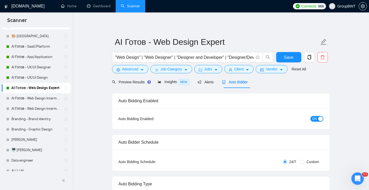
click at [315, 119] on span "ON" at bounding box center [314, 119] width 5 height 6
click at [292, 57] on span "Save" at bounding box center [288, 57] width 9 height 6
click at [44, 75] on link "AI Готов - UX/UI Design" at bounding box center [35, 78] width 49 height 10
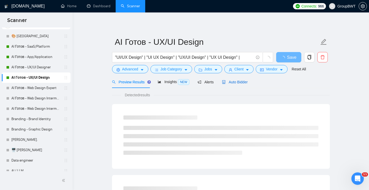
click at [239, 83] on span "Auto Bidder" at bounding box center [235, 82] width 26 height 4
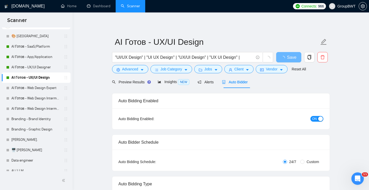
click at [315, 121] on span "ON" at bounding box center [314, 119] width 5 height 6
click at [293, 57] on span "Save" at bounding box center [288, 57] width 9 height 6
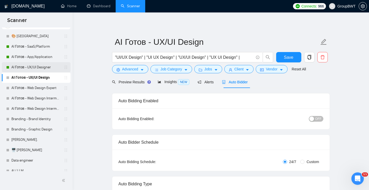
click at [26, 69] on link "AI Готов - UX/UI Designer" at bounding box center [35, 67] width 49 height 10
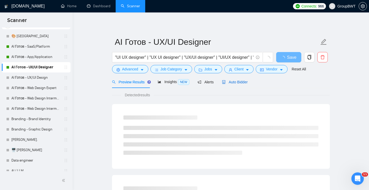
drag, startPoint x: 237, startPoint y: 82, endPoint x: 255, endPoint y: 85, distance: 18.5
click at [237, 82] on span "Auto Bidder" at bounding box center [235, 82] width 26 height 4
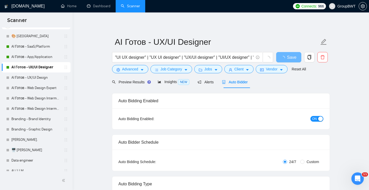
click at [317, 119] on button "ON" at bounding box center [317, 119] width 13 height 6
click at [288, 55] on span "Save" at bounding box center [288, 57] width 9 height 6
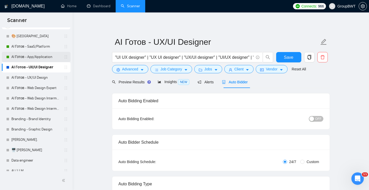
click at [36, 56] on link "AI Готов - App/Application" at bounding box center [35, 57] width 49 height 10
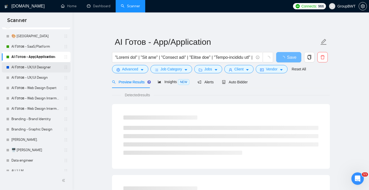
click at [36, 68] on link "AI Готов - UX/UI Designer" at bounding box center [35, 67] width 49 height 10
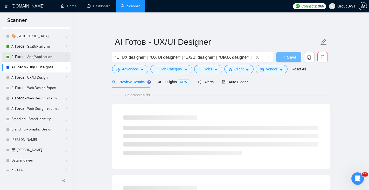
click at [34, 57] on link "AI Готов - App/Application" at bounding box center [35, 57] width 49 height 10
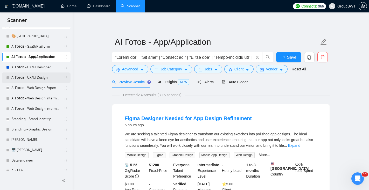
click at [18, 77] on link "AI Готов - UX/UI Design" at bounding box center [35, 78] width 49 height 10
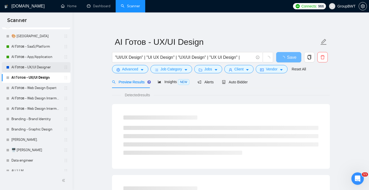
click at [22, 66] on link "AI Готов - UX/UI Designer" at bounding box center [35, 67] width 49 height 10
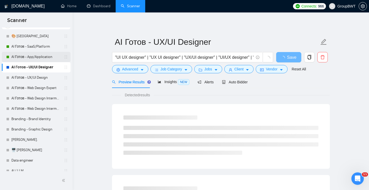
click at [40, 58] on link "AI Готов - App/Application" at bounding box center [35, 57] width 49 height 10
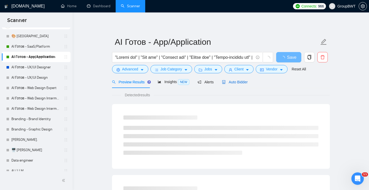
click at [245, 82] on span "Auto Bidder" at bounding box center [235, 82] width 26 height 4
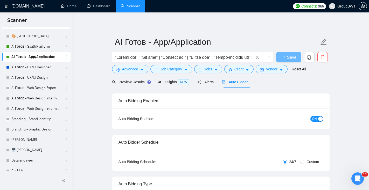
click at [322, 116] on div "ON" at bounding box center [289, 119] width 68 height 6
click at [322, 118] on div "button" at bounding box center [320, 119] width 5 height 5
click at [288, 58] on span "Save" at bounding box center [288, 57] width 9 height 6
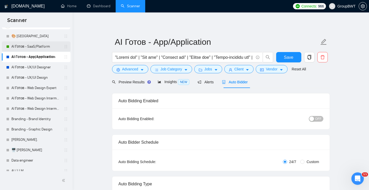
click at [40, 47] on link "AI Готов - SaaS/Platform" at bounding box center [35, 47] width 49 height 10
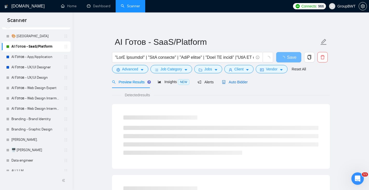
click at [236, 81] on span "Auto Bidder" at bounding box center [235, 82] width 26 height 4
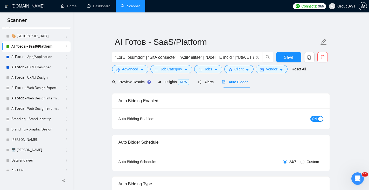
click at [315, 119] on span "ON" at bounding box center [314, 119] width 5 height 6
click at [288, 57] on span "Save" at bounding box center [288, 57] width 9 height 6
click at [41, 76] on link "AI Готов - UX/UI Design" at bounding box center [35, 78] width 49 height 10
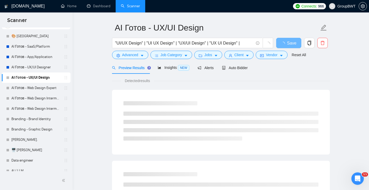
scroll to position [16, 0]
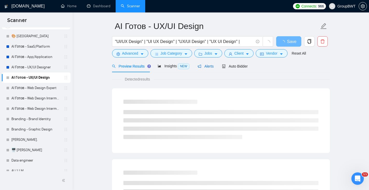
click at [201, 65] on icon "notification" at bounding box center [200, 67] width 4 height 4
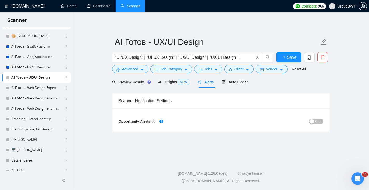
click at [320, 121] on span "OFF" at bounding box center [318, 122] width 6 height 6
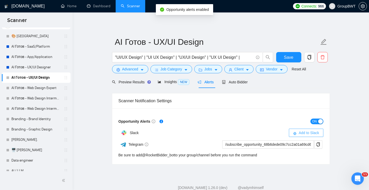
click at [314, 135] on span "Add to Slack" at bounding box center [309, 133] width 20 height 6
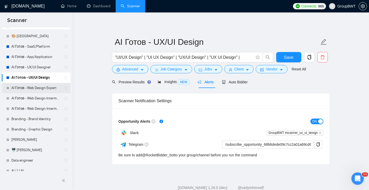
click at [43, 88] on link "AI Готов - Web Design Expert" at bounding box center [35, 88] width 49 height 10
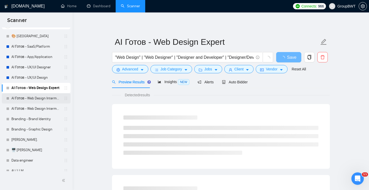
click at [46, 103] on link "AI Готов - Web Design Intermediate минус Developer" at bounding box center [35, 98] width 49 height 10
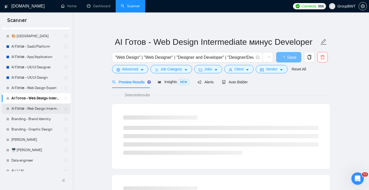
click at [47, 109] on link "AI Готов - Web Design Intermediate минус Development" at bounding box center [35, 109] width 49 height 10
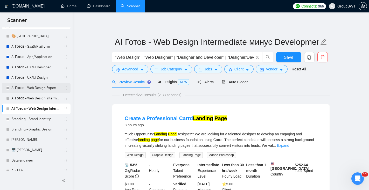
click at [40, 89] on link "AI Готов - Web Design Expert" at bounding box center [35, 88] width 49 height 10
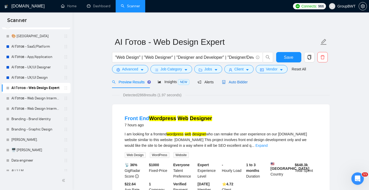
click at [241, 83] on span "Auto Bidder" at bounding box center [235, 82] width 26 height 4
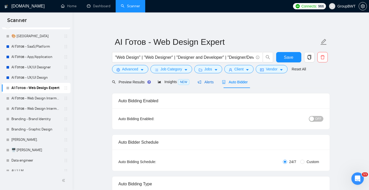
click at [212, 83] on span "Alerts" at bounding box center [206, 82] width 16 height 4
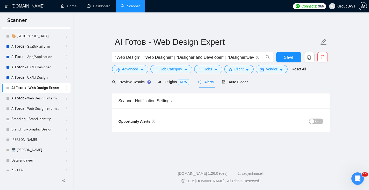
click at [316, 121] on span "OFF" at bounding box center [318, 122] width 6 height 6
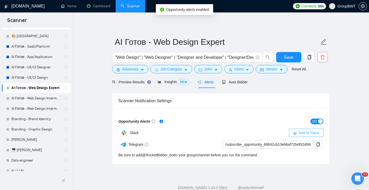
click at [306, 133] on span "Add to Slack" at bounding box center [309, 133] width 20 height 6
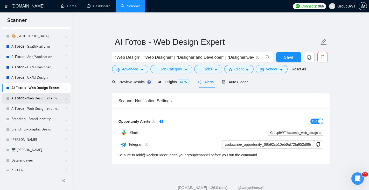
click at [37, 97] on link "AI Готов - Web Design Intermediate минус Developer" at bounding box center [35, 98] width 49 height 10
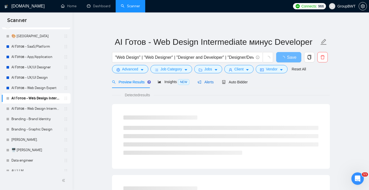
click at [209, 84] on span "Alerts" at bounding box center [206, 82] width 16 height 4
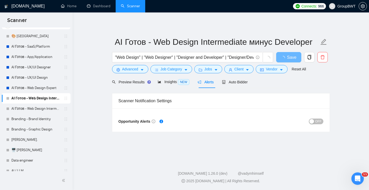
click at [317, 122] on span "OFF" at bounding box center [318, 122] width 6 height 6
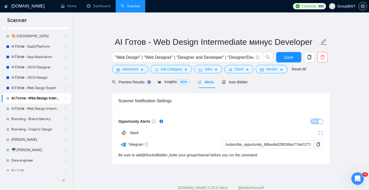
scroll to position [14, 0]
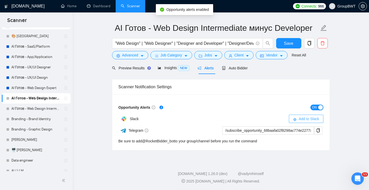
click at [313, 119] on span "Add to Slack" at bounding box center [309, 119] width 20 height 6
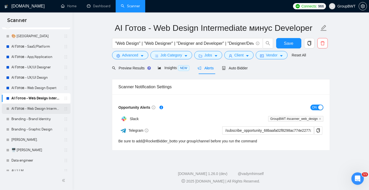
click at [45, 110] on link "AI Готов - Web Design Intermediate минус Development" at bounding box center [35, 109] width 49 height 10
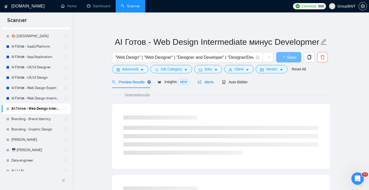
click at [210, 80] on span "Alerts" at bounding box center [206, 82] width 16 height 4
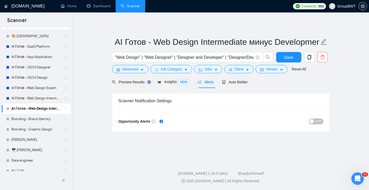
click at [317, 119] on span "OFF" at bounding box center [318, 122] width 6 height 6
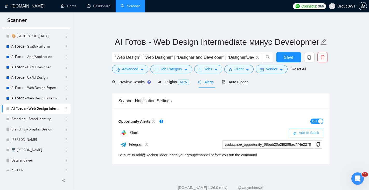
click at [314, 133] on span "Add to Slack" at bounding box center [309, 133] width 20 height 6
click at [46, 121] on link "Branding - Brand Identity" at bounding box center [35, 119] width 49 height 10
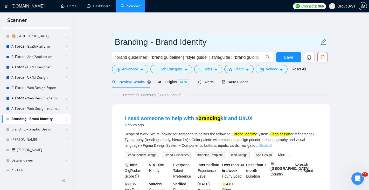
drag, startPoint x: 208, startPoint y: 44, endPoint x: 153, endPoint y: 43, distance: 54.5
click at [154, 44] on input "Branding - Brand Identity" at bounding box center [217, 42] width 204 height 13
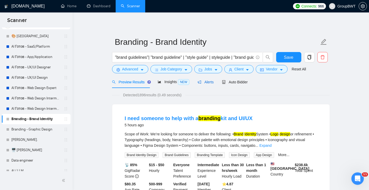
click at [209, 82] on span "Alerts" at bounding box center [206, 82] width 16 height 4
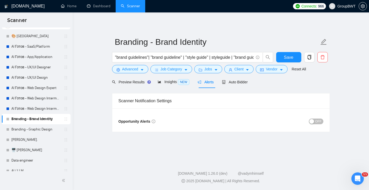
click at [320, 122] on span "OFF" at bounding box center [318, 122] width 6 height 6
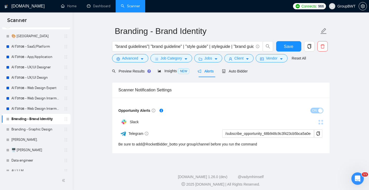
scroll to position [14, 0]
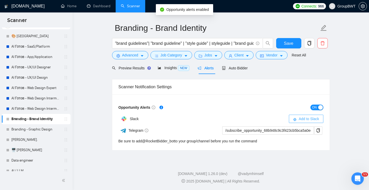
click at [298, 117] on button "Add to Slack" at bounding box center [306, 119] width 35 height 8
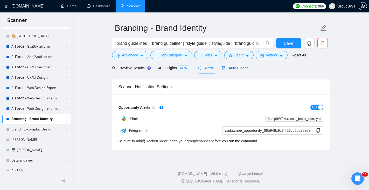
click at [235, 70] on div "Auto Bidder" at bounding box center [235, 68] width 26 height 6
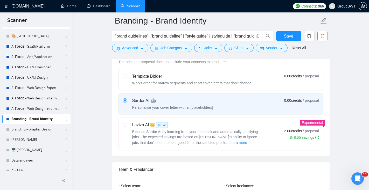
scroll to position [173, 0]
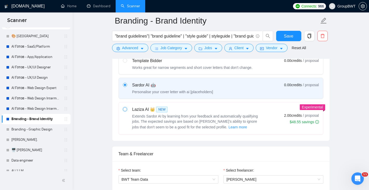
drag, startPoint x: 124, startPoint y: 109, endPoint x: 132, endPoint y: 109, distance: 8.1
click at [124, 109] on input "radio" at bounding box center [125, 109] width 4 height 4
radio input "true"
radio input "false"
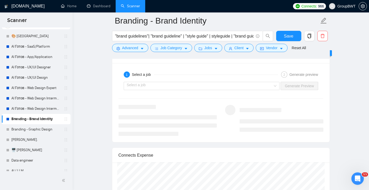
scroll to position [982, 0]
click at [211, 84] on input "search" at bounding box center [200, 86] width 146 height 8
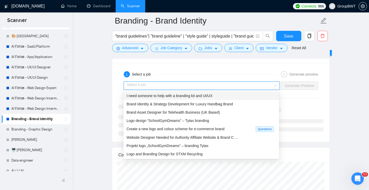
click at [208, 95] on span "I need someone to help with a branding kit and UI/UX" at bounding box center [170, 96] width 86 height 4
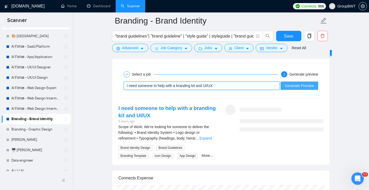
click at [297, 87] on span "Generate Preview" at bounding box center [299, 86] width 29 height 6
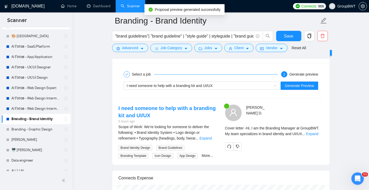
click at [314, 137] on div "Cover letter - Hi, I am the Branding Manager at GroupBWT. My team specializes i…" at bounding box center [274, 131] width 98 height 11
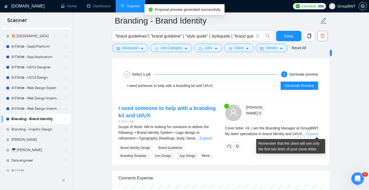
click at [312, 133] on link "Expand" at bounding box center [312, 134] width 12 height 4
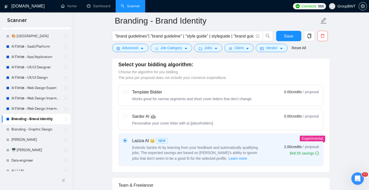
scroll to position [144, 0]
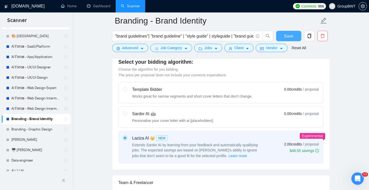
click at [294, 34] on button "Save" at bounding box center [288, 36] width 25 height 10
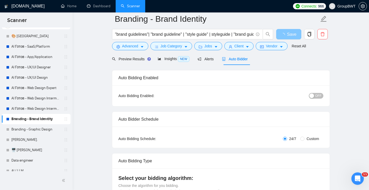
scroll to position [0, 0]
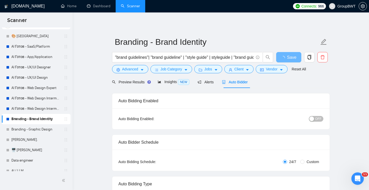
click at [317, 118] on span "OFF" at bounding box center [318, 119] width 6 height 6
click at [317, 119] on span "OFF" at bounding box center [318, 119] width 6 height 6
click at [293, 60] on span "Save" at bounding box center [288, 57] width 9 height 6
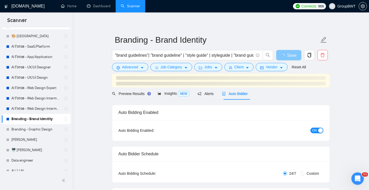
scroll to position [3, 0]
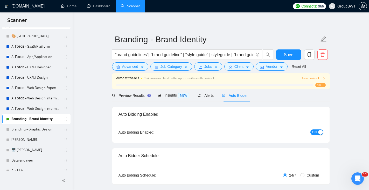
click at [317, 78] on span "Train Laziza AI" at bounding box center [314, 78] width 24 height 5
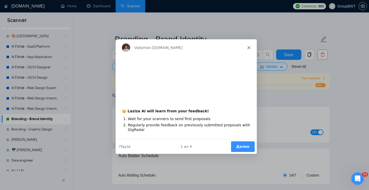
scroll to position [0, 0]
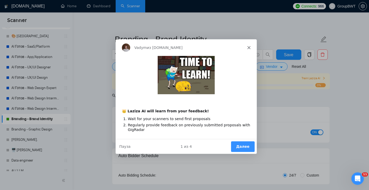
click at [245, 147] on button "Далее" at bounding box center [243, 146] width 24 height 11
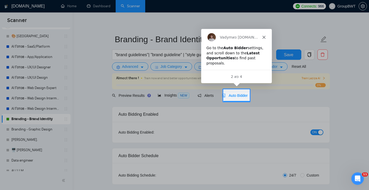
click at [242, 94] on span "Auto Bidder" at bounding box center [235, 96] width 26 height 4
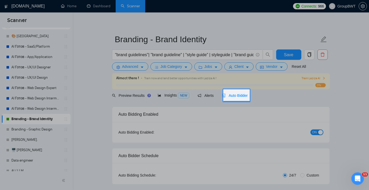
click at [243, 98] on span "Auto Bidder" at bounding box center [235, 96] width 26 height 4
click at [242, 95] on span "Auto Bidder" at bounding box center [235, 96] width 26 height 4
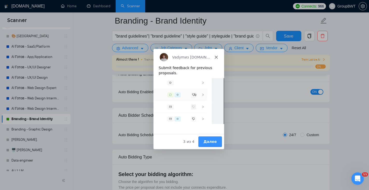
click at [214, 142] on button "Далее" at bounding box center [210, 141] width 24 height 11
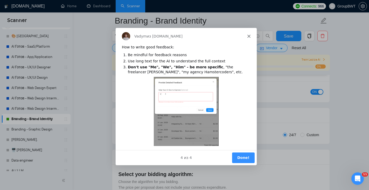
click at [244, 159] on button "Done!" at bounding box center [243, 157] width 23 height 11
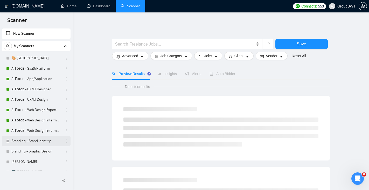
click at [25, 145] on link "Branding - Brand Identity" at bounding box center [35, 141] width 49 height 10
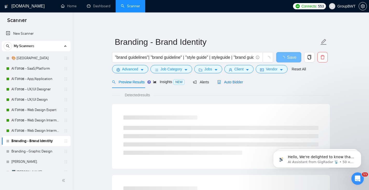
click at [234, 85] on div "Auto Bidder" at bounding box center [230, 82] width 26 height 6
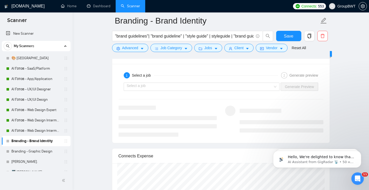
scroll to position [991, 0]
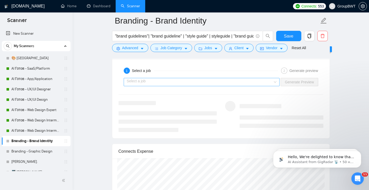
click at [160, 81] on input "search" at bounding box center [200, 82] width 146 height 8
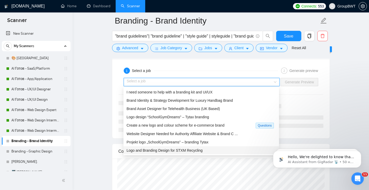
click at [155, 150] on span "Logo and Branding Design for STXM Recycling" at bounding box center [165, 151] width 76 height 4
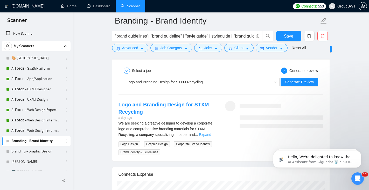
click at [211, 135] on link "Expand" at bounding box center [205, 135] width 12 height 4
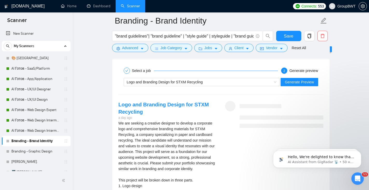
scroll to position [999, 0]
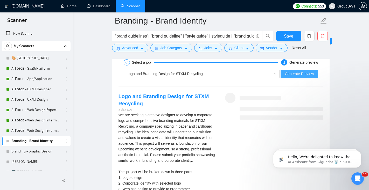
click at [295, 71] on button "Generate Preview" at bounding box center [299, 74] width 37 height 8
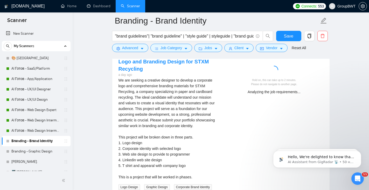
scroll to position [1033, 0]
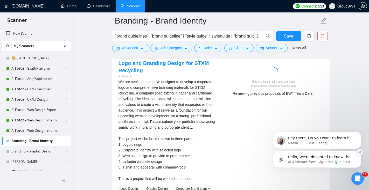
click at [361, 152] on button "Dismiss notification" at bounding box center [359, 152] width 7 height 7
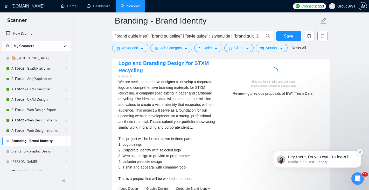
click at [360, 153] on icon "Dismiss notification" at bounding box center [360, 153] width 2 height 2
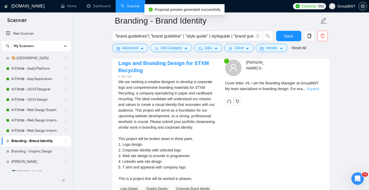
click at [317, 90] on link "Expand" at bounding box center [313, 89] width 12 height 4
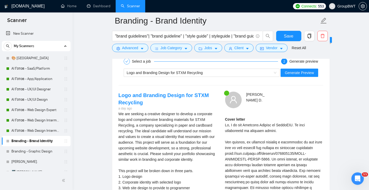
scroll to position [989, 0]
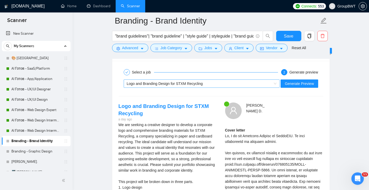
click at [220, 85] on div "Logo and Branding Design for STXM Recycling" at bounding box center [199, 84] width 145 height 8
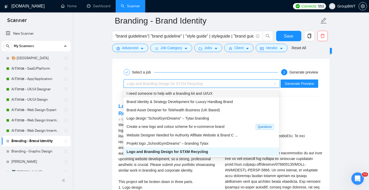
click at [203, 97] on div "I need someone to help with a branding kit and UI/UX" at bounding box center [201, 94] width 156 height 8
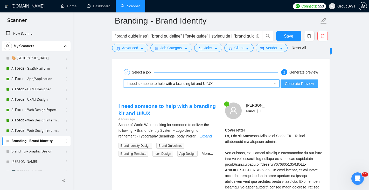
click at [300, 86] on span "Generate Preview" at bounding box center [299, 84] width 29 height 6
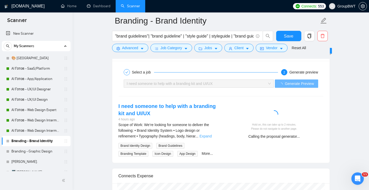
click at [212, 137] on link "Expand" at bounding box center [205, 136] width 12 height 4
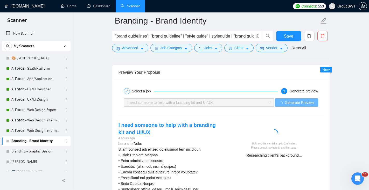
scroll to position [971, 0]
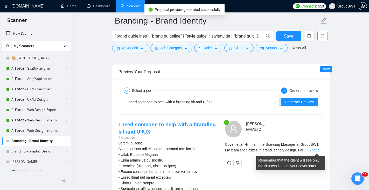
click at [313, 150] on link "Expand" at bounding box center [313, 150] width 12 height 4
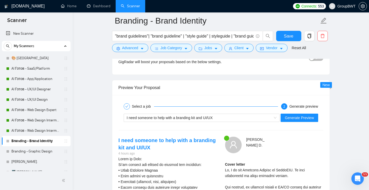
scroll to position [1037, 0]
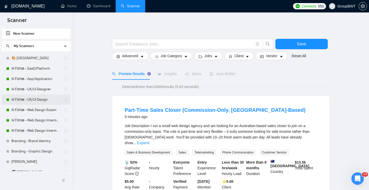
click at [34, 101] on link "AI Готов - UX/UI Design" at bounding box center [35, 100] width 49 height 10
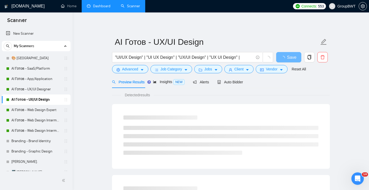
click at [94, 6] on link "Dashboard" at bounding box center [99, 6] width 24 height 4
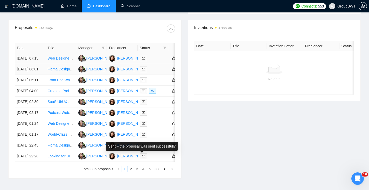
scroll to position [192, 0]
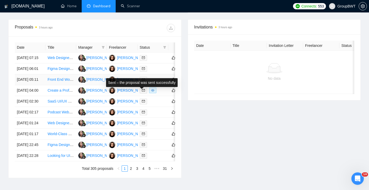
click at [145, 81] on icon "mail" at bounding box center [143, 80] width 3 height 2
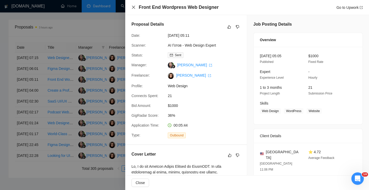
click at [133, 6] on icon "close" at bounding box center [134, 7] width 4 height 4
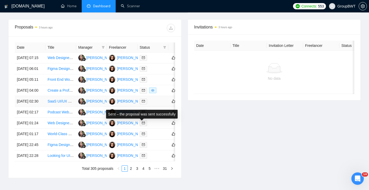
click at [143, 105] on span at bounding box center [143, 102] width 7 height 6
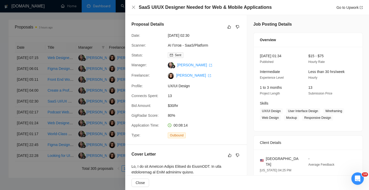
click at [137, 7] on div "SaaS UI/UX Designer Needed for Web & Mobile Applications Go to Upwork" at bounding box center [247, 7] width 231 height 6
click at [136, 7] on div "SaaS UI/UX Designer Needed for Web & Mobile Applications Go to Upwork" at bounding box center [247, 7] width 231 height 6
click at [135, 6] on icon "close" at bounding box center [134, 7] width 4 height 4
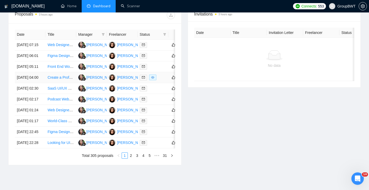
scroll to position [214, 0]
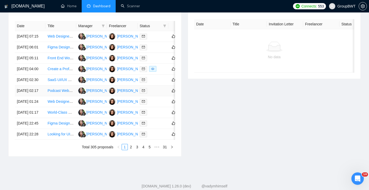
click at [144, 92] on icon "mail" at bounding box center [143, 90] width 3 height 3
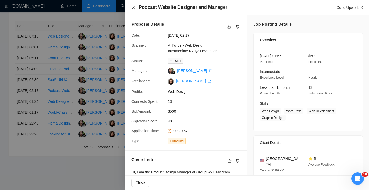
click at [133, 7] on icon "close" at bounding box center [133, 7] width 3 height 3
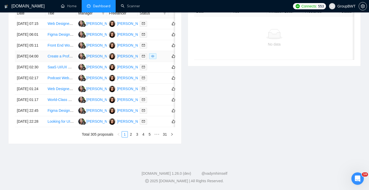
scroll to position [238, 0]
click at [144, 91] on icon "mail" at bounding box center [143, 88] width 3 height 3
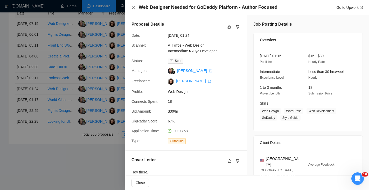
click at [135, 5] on icon "close" at bounding box center [134, 7] width 4 height 4
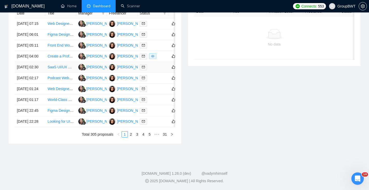
scroll to position [276, 0]
